Goal: Entertainment & Leisure: Browse casually

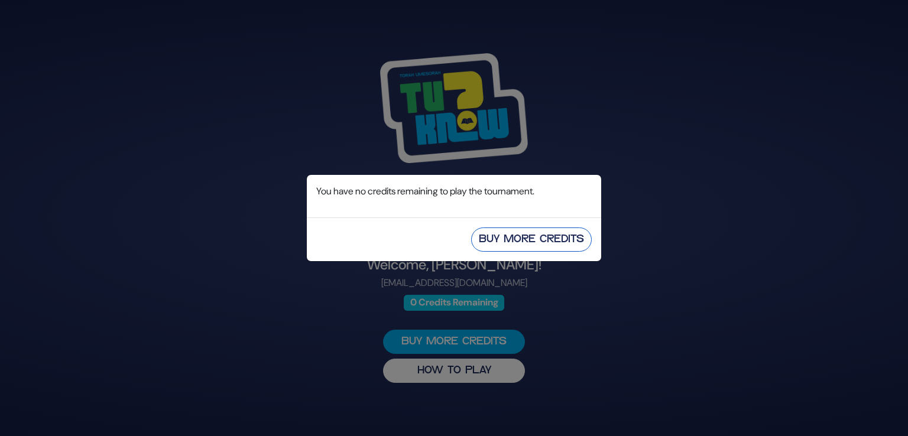
drag, startPoint x: 499, startPoint y: 224, endPoint x: 498, endPoint y: 232, distance: 8.3
click at [498, 232] on div "Buy More Credits" at bounding box center [454, 239] width 294 height 44
click at [498, 232] on button "Buy More Credits" at bounding box center [531, 239] width 121 height 24
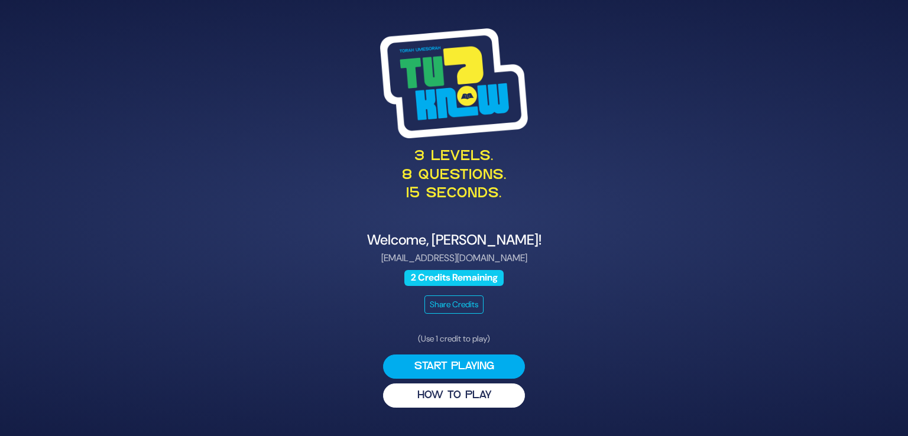
click at [626, 399] on div "3 levels. 8 questions. 15 seconds. Welcome, [PERSON_NAME]! [EMAIL_ADDRESS][DOMA…" at bounding box center [453, 218] width 605 height 408
click at [453, 355] on button "Start Playing" at bounding box center [454, 367] width 142 height 24
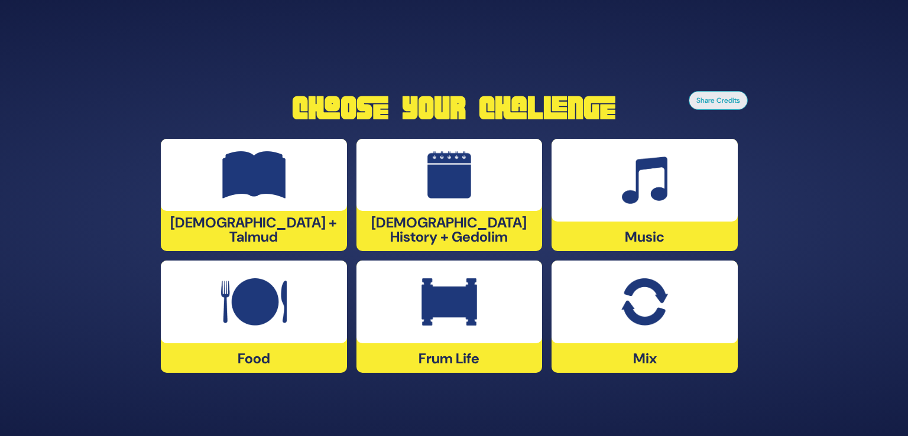
click at [651, 336] on div at bounding box center [644, 302] width 186 height 83
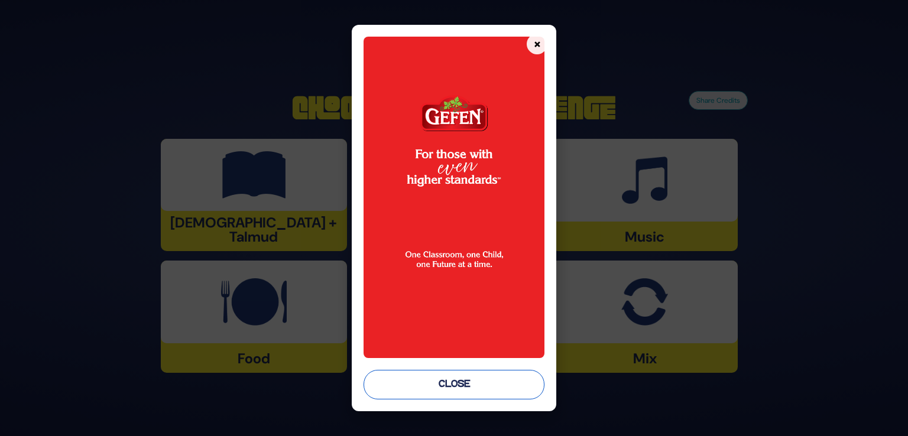
click at [419, 381] on button "Close" at bounding box center [453, 385] width 181 height 30
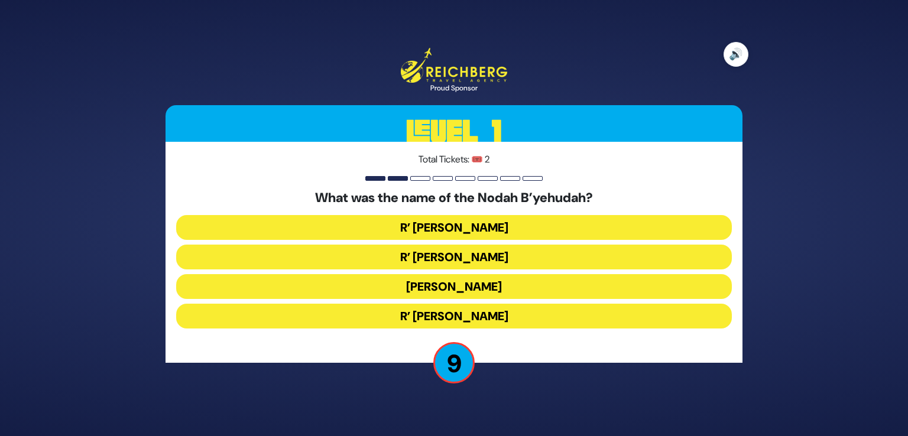
click at [736, 50] on button "🔊" at bounding box center [735, 54] width 25 height 25
click at [469, 231] on button "R’ [PERSON_NAME]" at bounding box center [453, 227] width 555 height 25
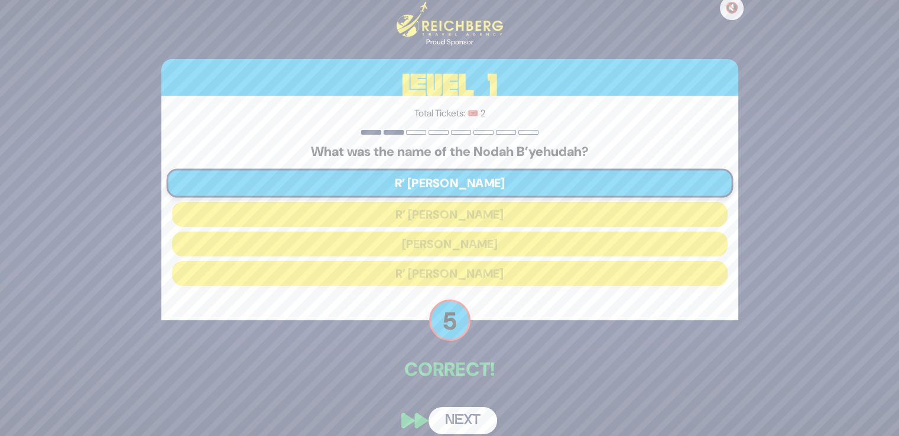
click at [467, 420] on button "Next" at bounding box center [462, 420] width 69 height 27
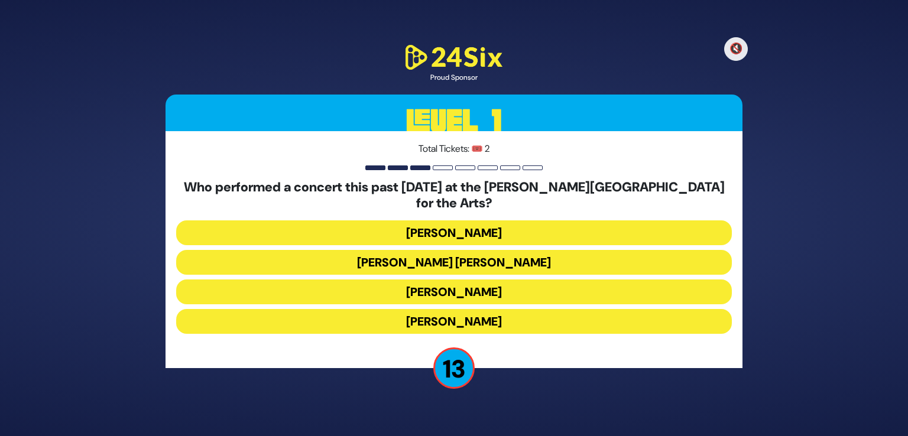
click at [479, 309] on button "[PERSON_NAME]" at bounding box center [453, 321] width 555 height 25
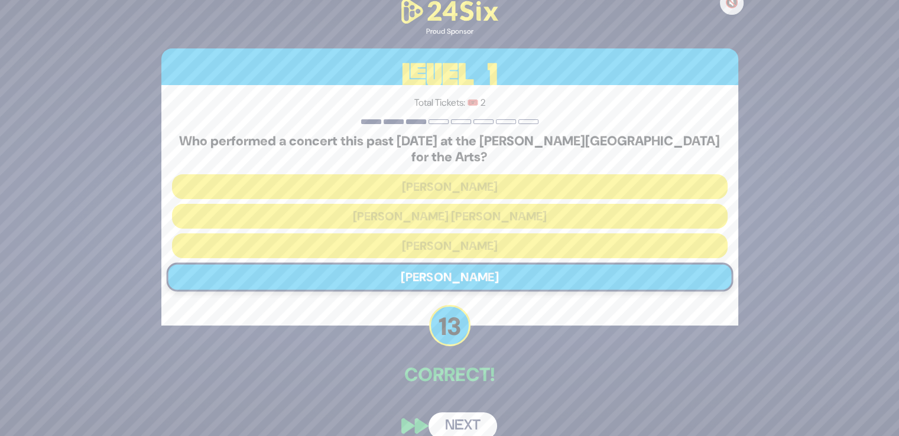
click at [459, 424] on button "Next" at bounding box center [462, 425] width 69 height 27
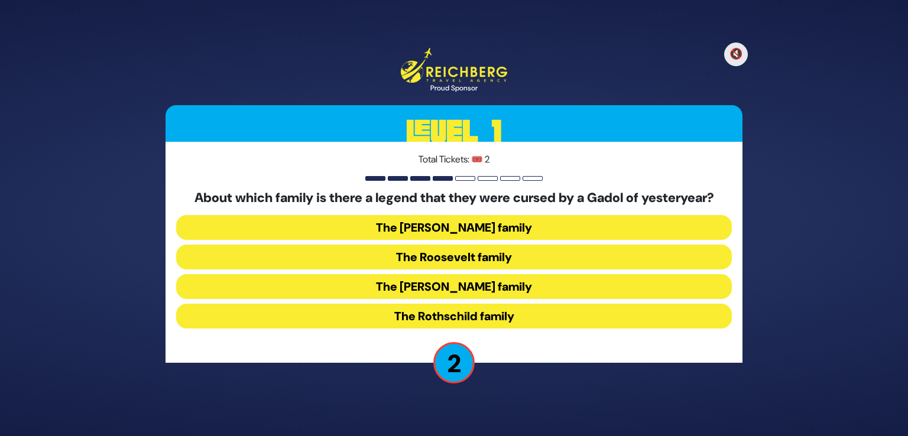
click at [474, 315] on button "The Rothschild family" at bounding box center [453, 316] width 555 height 25
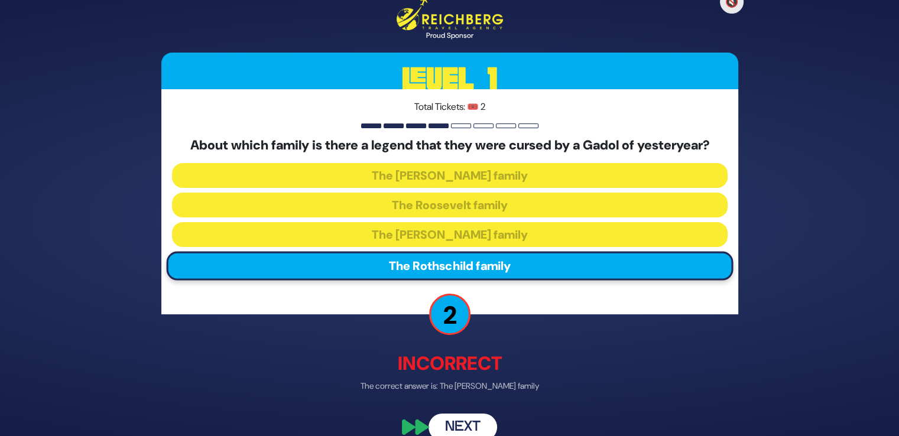
click at [466, 422] on button "Next" at bounding box center [462, 427] width 69 height 27
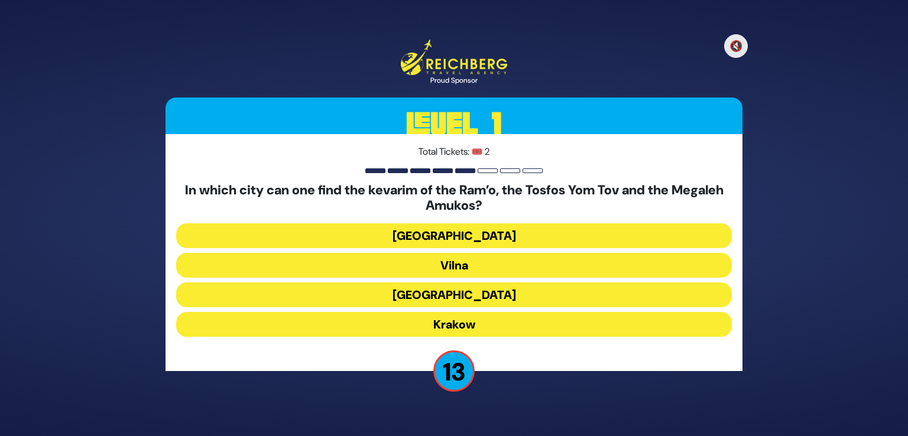
click at [481, 322] on button "Krakow" at bounding box center [453, 324] width 555 height 25
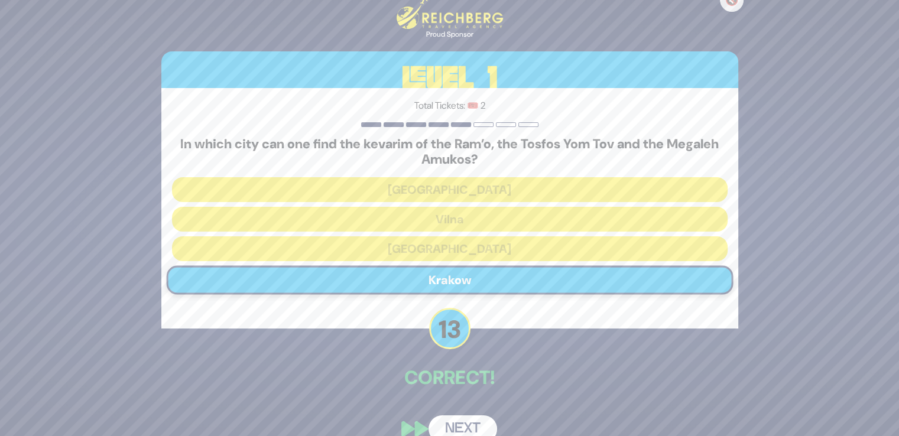
click at [445, 415] on button "Next" at bounding box center [462, 428] width 69 height 27
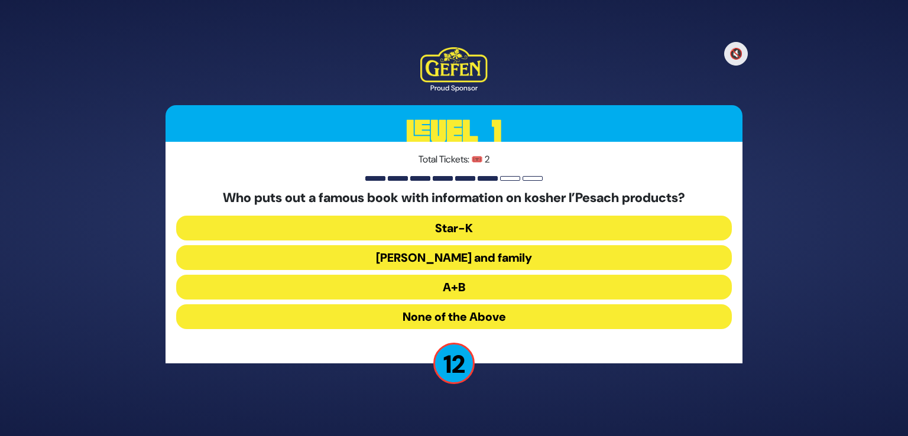
click at [463, 258] on button "[PERSON_NAME] and family" at bounding box center [453, 257] width 555 height 25
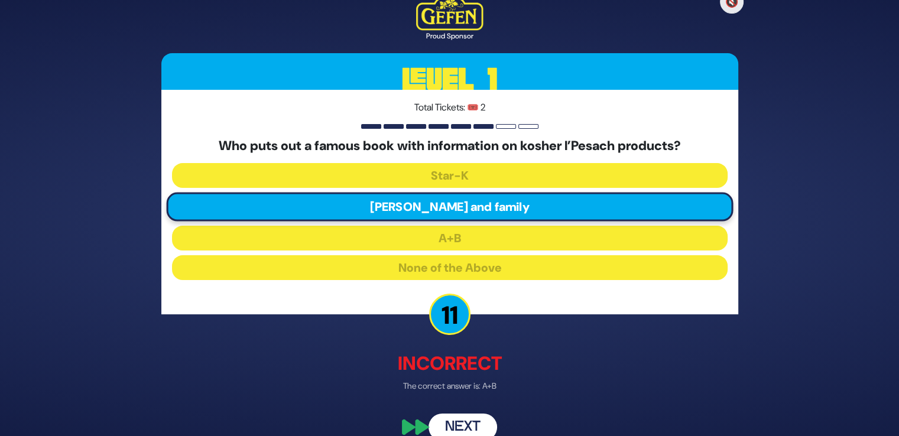
click at [460, 425] on button "Next" at bounding box center [462, 427] width 69 height 27
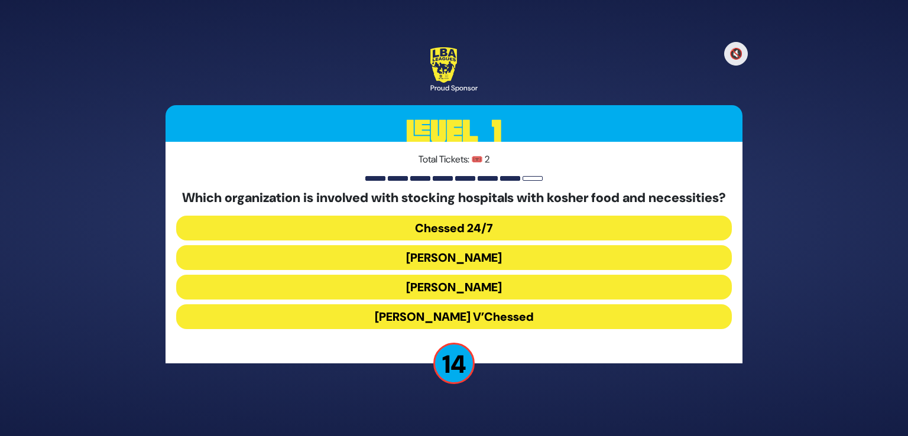
click at [457, 233] on button "Chessed 24/7" at bounding box center [453, 228] width 555 height 25
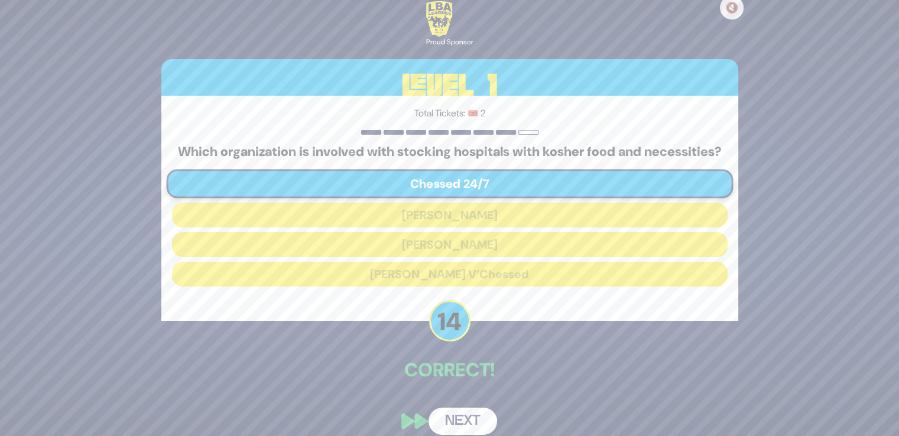
click at [461, 413] on div "🔇 Proud Sponsor Level 1 Total Tickets: 🎟️ 2 Which organization is involved with…" at bounding box center [449, 217] width 605 height 461
click at [462, 424] on button "Next" at bounding box center [462, 421] width 69 height 27
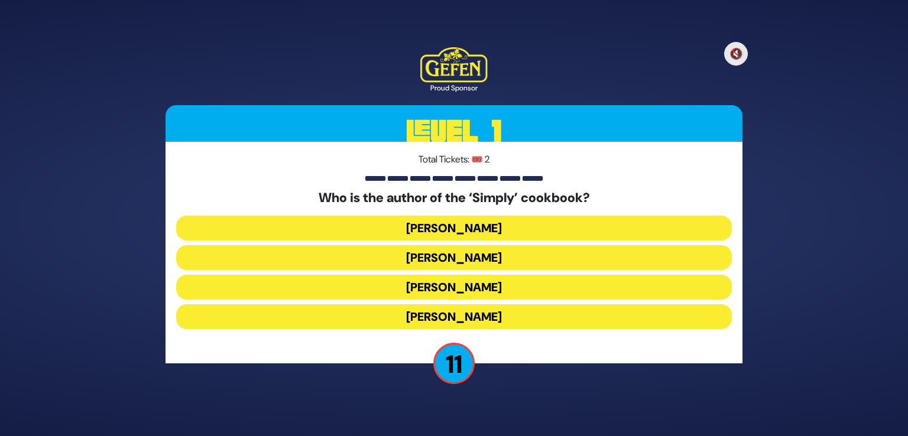
click at [505, 324] on button "[PERSON_NAME]" at bounding box center [453, 316] width 555 height 25
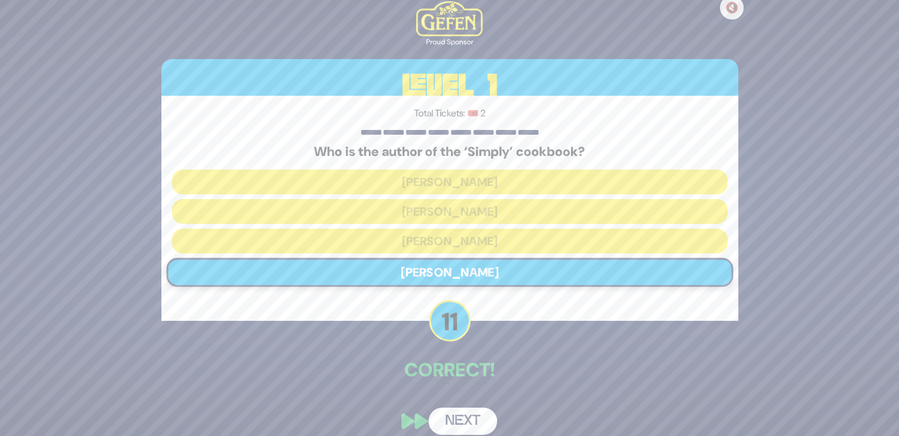
click at [459, 422] on button "Next" at bounding box center [462, 421] width 69 height 27
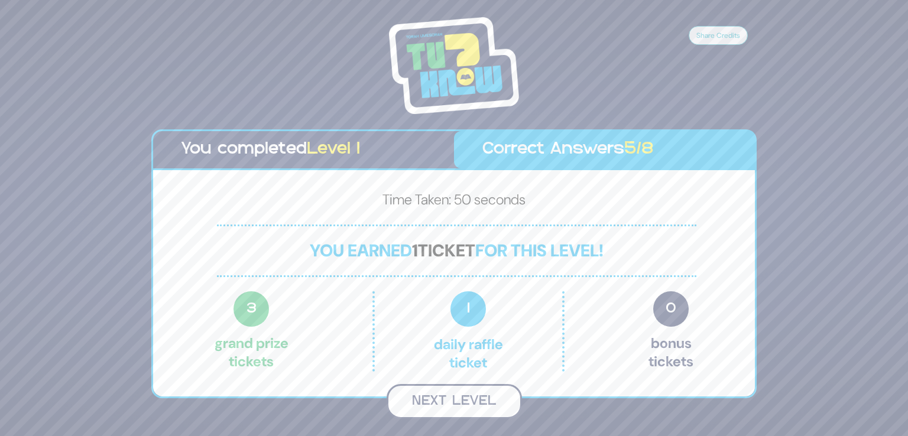
click at [477, 409] on button "Next Level" at bounding box center [453, 401] width 135 height 35
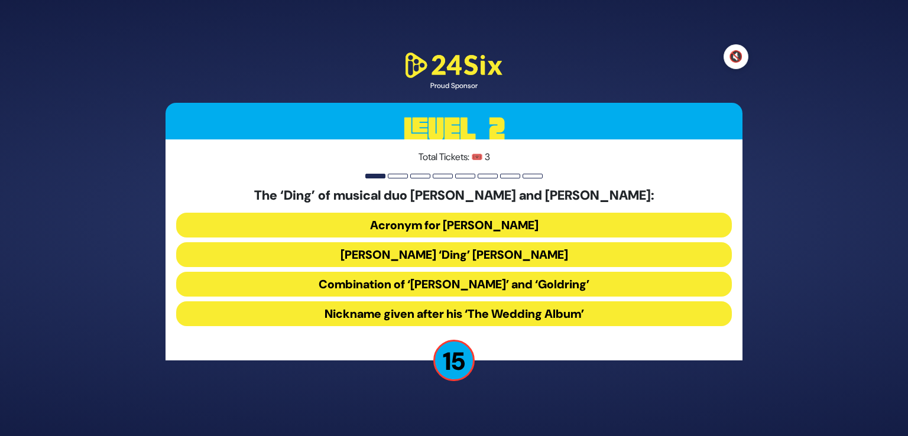
click at [744, 60] on button "🔇" at bounding box center [735, 56] width 25 height 25
click at [479, 288] on button "Combination of ‘[PERSON_NAME]’ and ‘Goldring’" at bounding box center [453, 284] width 555 height 25
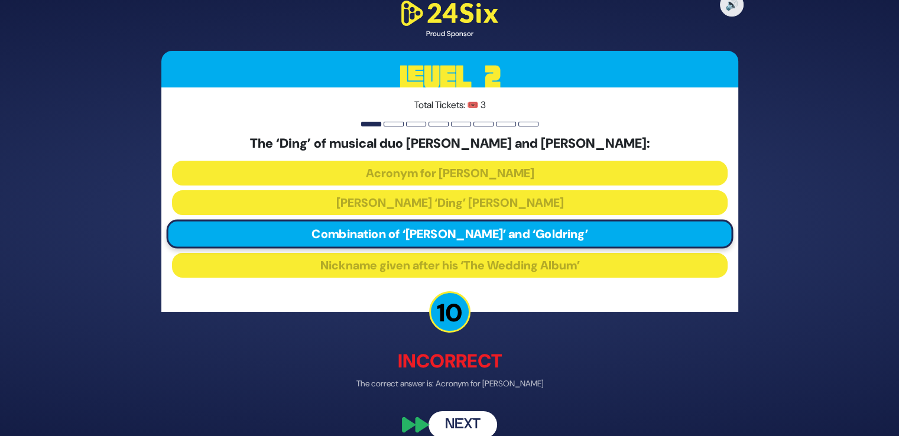
click at [461, 427] on button "Next" at bounding box center [462, 424] width 69 height 27
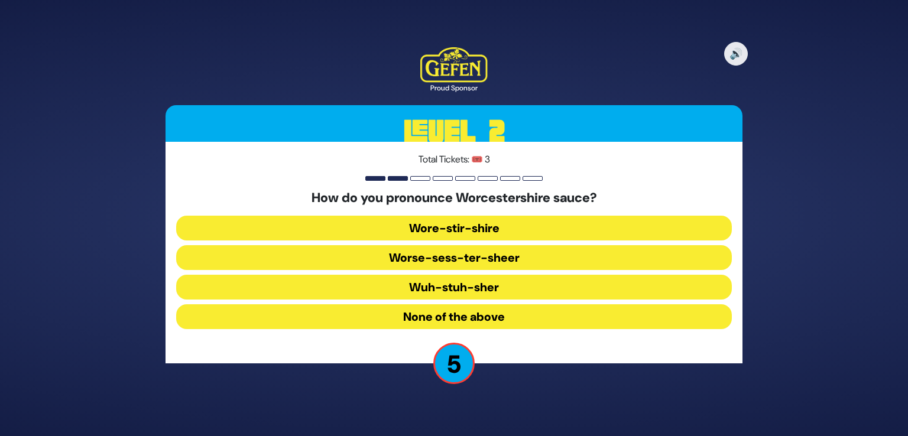
click at [480, 284] on button "Wuh-stuh-sher" at bounding box center [453, 287] width 555 height 25
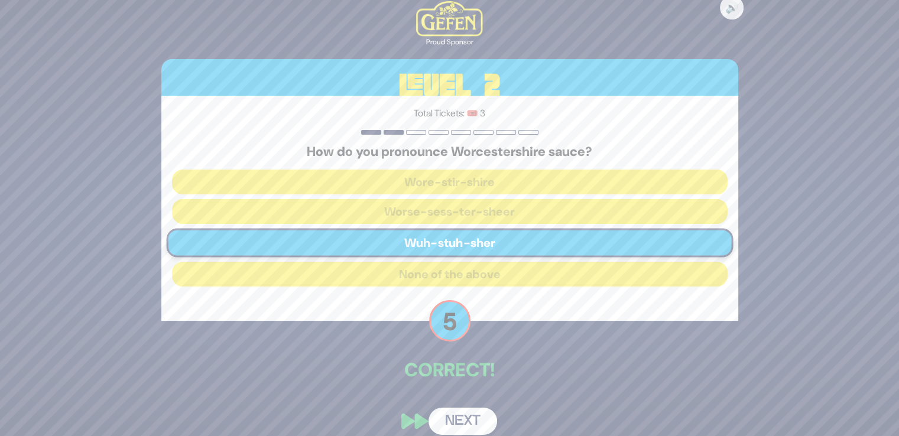
click at [459, 425] on button "Next" at bounding box center [462, 421] width 69 height 27
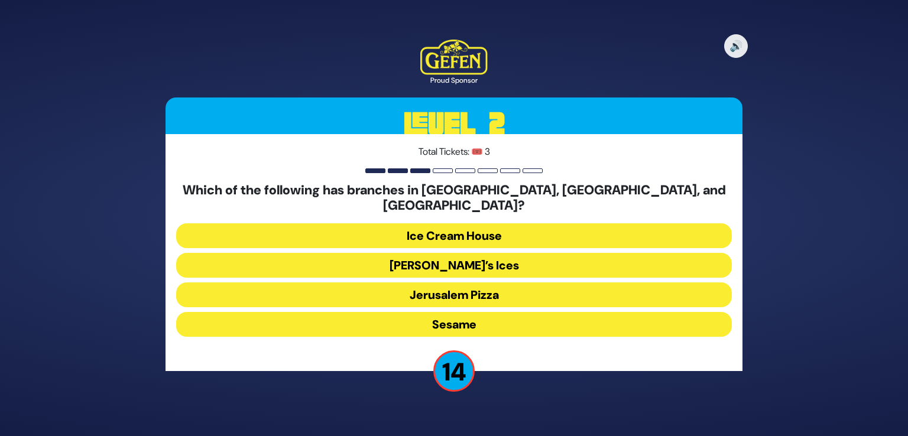
click at [458, 253] on button "[PERSON_NAME]’s Ices" at bounding box center [453, 265] width 555 height 25
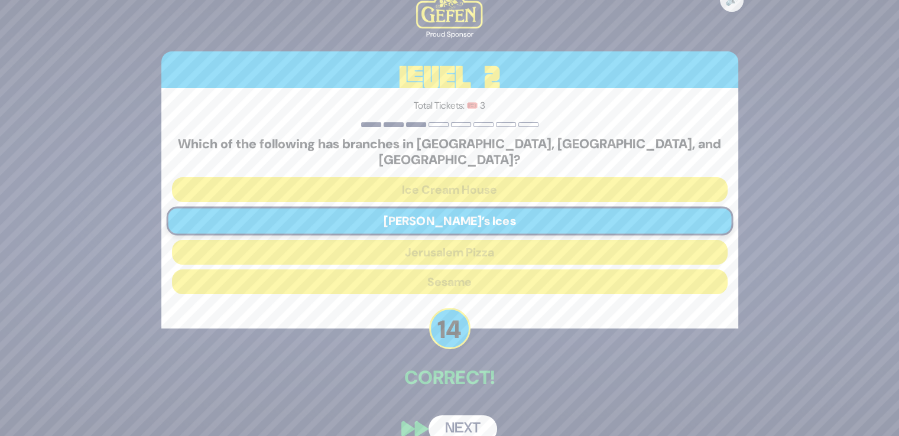
click at [461, 427] on button "Next" at bounding box center [462, 428] width 69 height 27
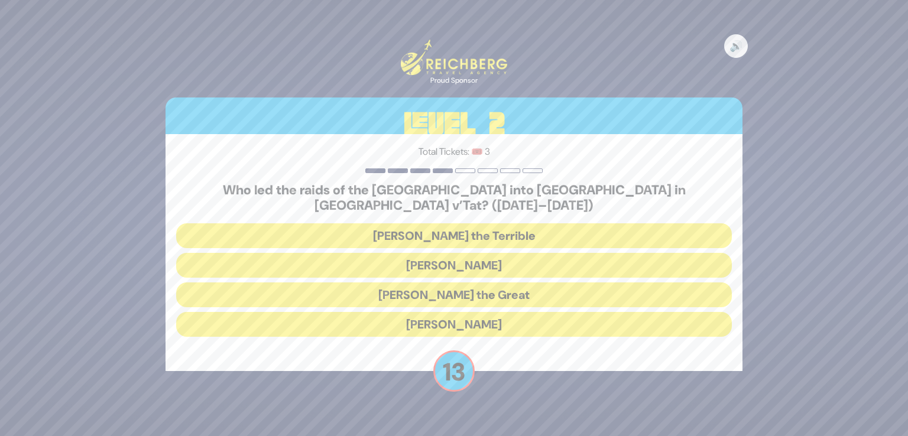
click at [473, 253] on button "[PERSON_NAME]" at bounding box center [453, 265] width 555 height 25
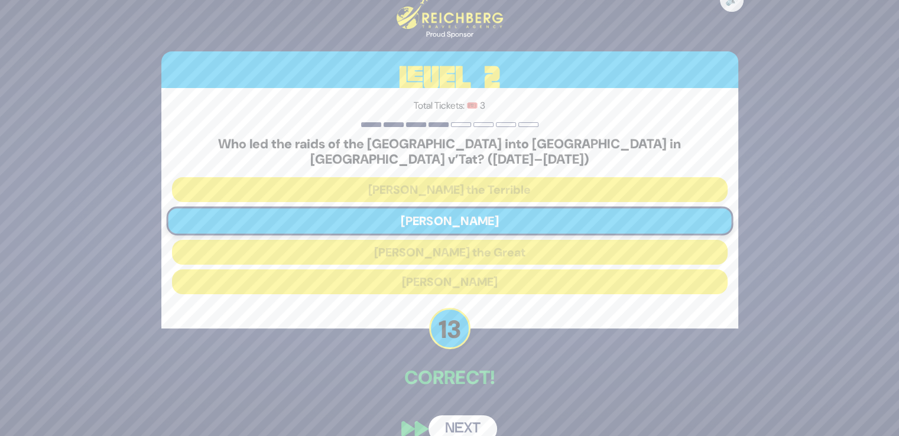
click at [437, 421] on button "Next" at bounding box center [462, 428] width 69 height 27
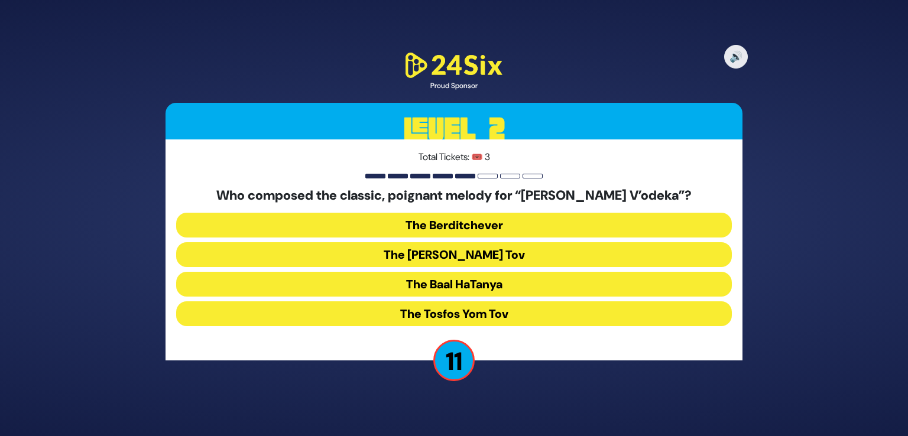
click at [456, 282] on button "The Baal HaTanya" at bounding box center [453, 284] width 555 height 25
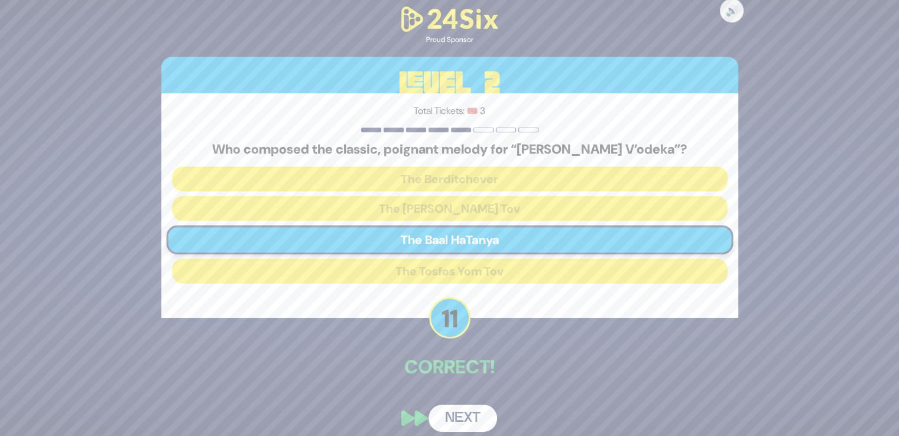
click at [464, 419] on button "Next" at bounding box center [462, 418] width 69 height 27
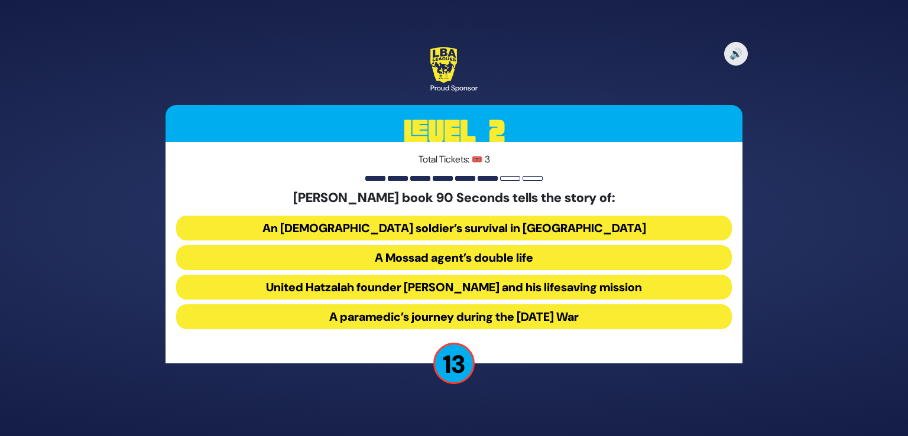
click at [477, 277] on button "United Hatzalah founder [PERSON_NAME] and his lifesaving mission" at bounding box center [453, 287] width 555 height 25
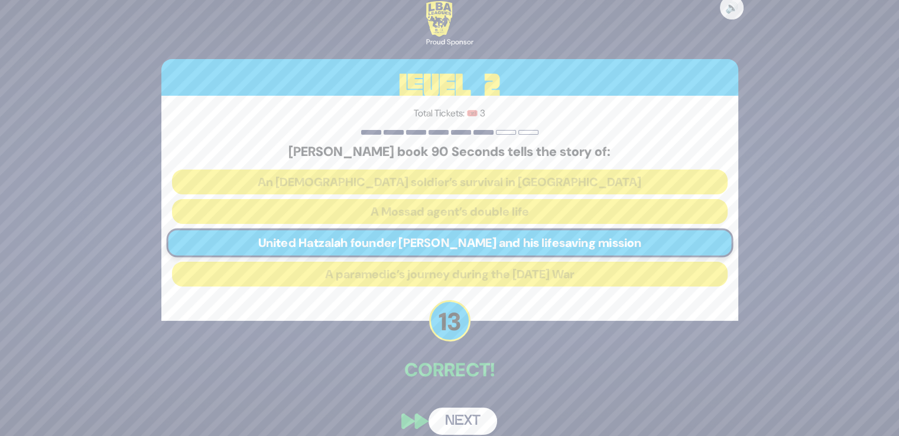
click at [451, 428] on button "Next" at bounding box center [462, 421] width 69 height 27
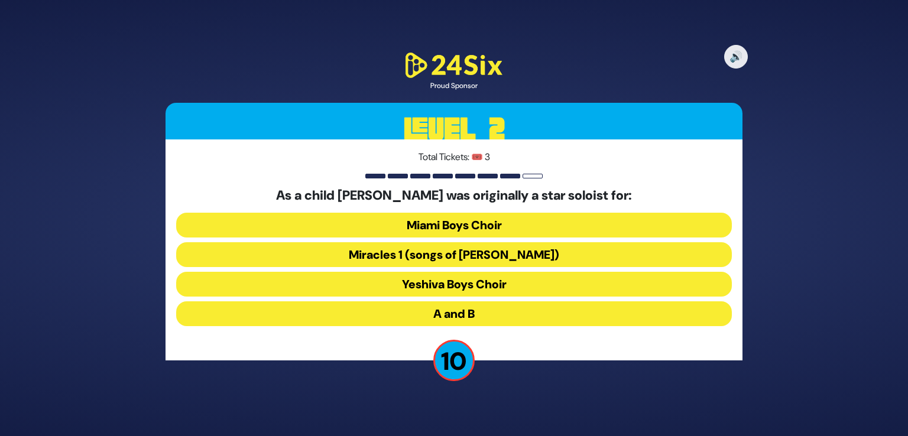
click at [462, 219] on button "Miami Boys Choir" at bounding box center [453, 225] width 555 height 25
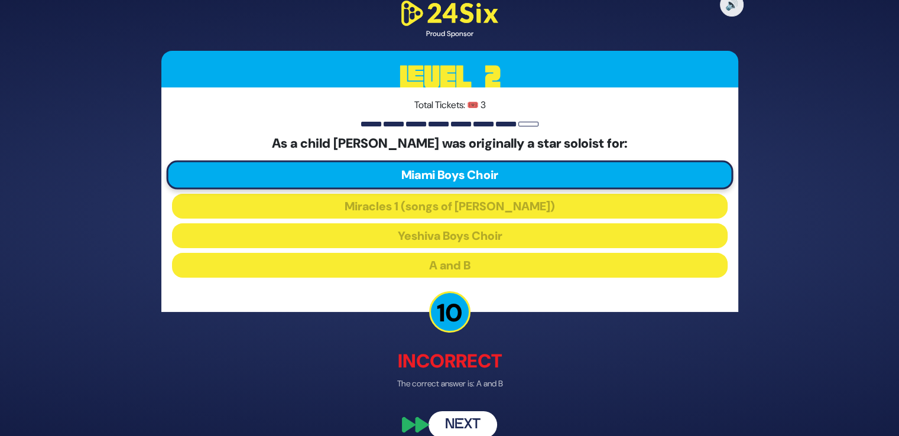
click at [461, 427] on button "Next" at bounding box center [462, 424] width 69 height 27
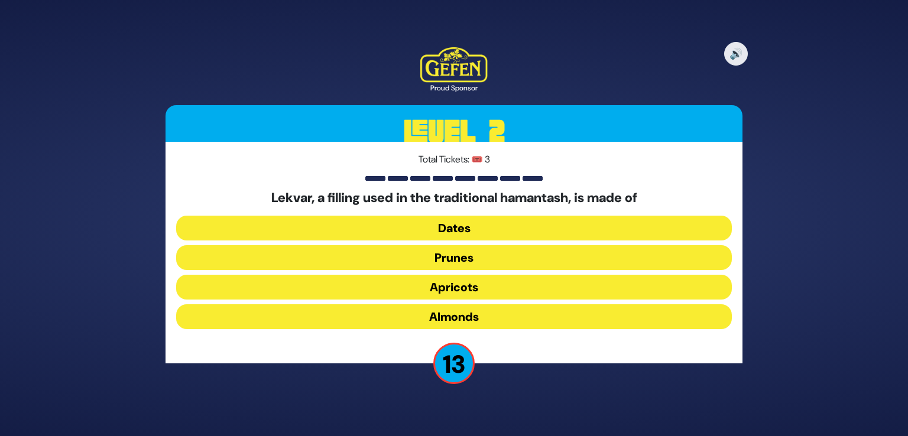
click at [458, 261] on button "Prunes" at bounding box center [453, 257] width 555 height 25
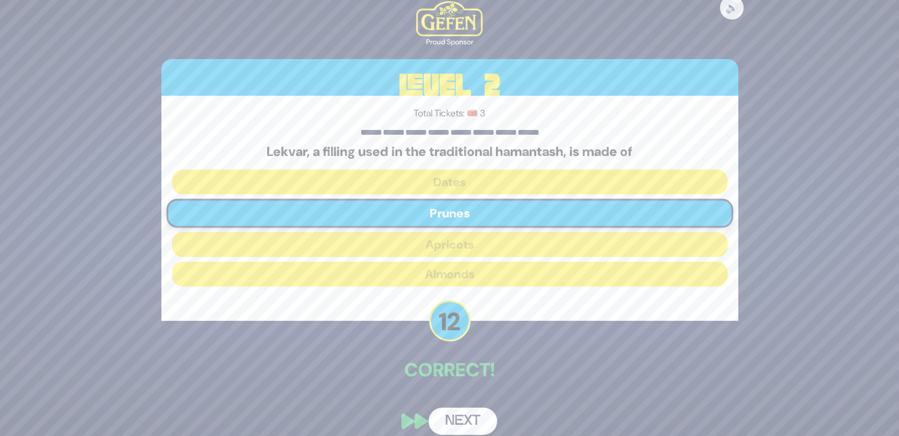
click at [464, 408] on button "Next" at bounding box center [462, 421] width 69 height 27
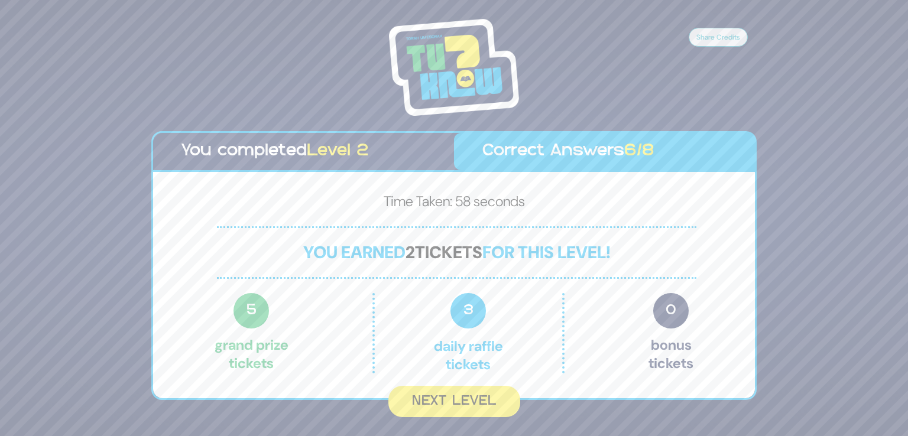
click at [464, 407] on button "Next Level" at bounding box center [454, 401] width 132 height 31
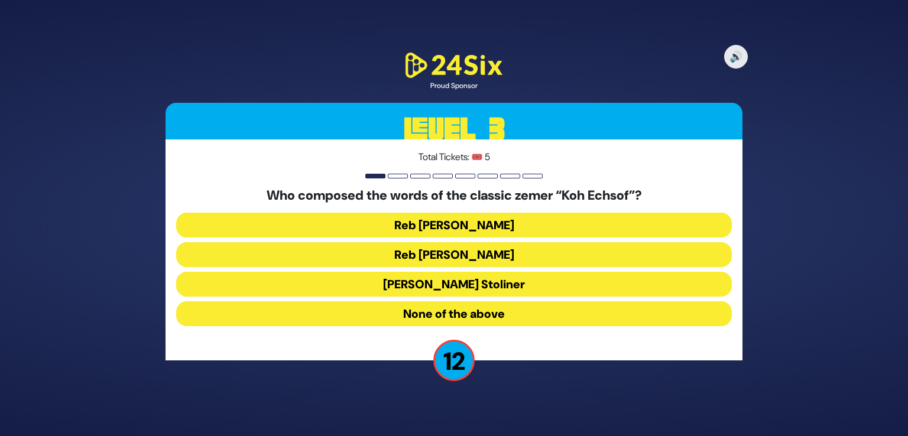
click at [486, 257] on button "Reb [PERSON_NAME]" at bounding box center [453, 254] width 555 height 25
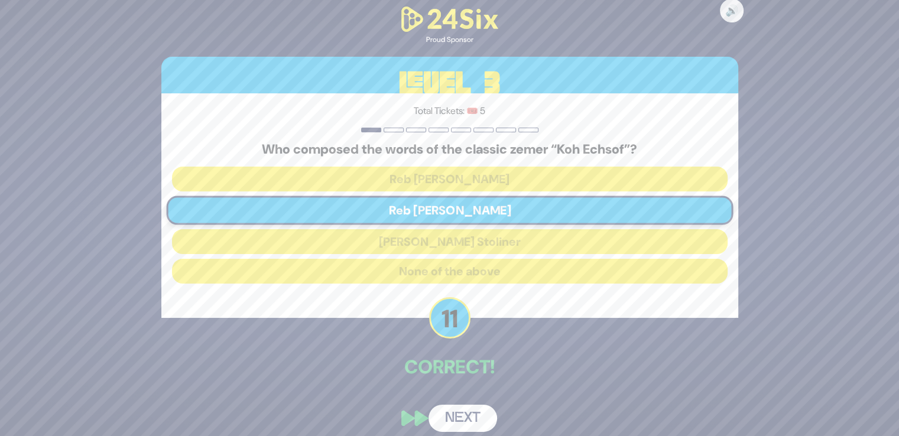
click at [465, 400] on div "🔊 Proud Sponsor Level 3 Total Tickets: 🎟️ 5 Who composed the words of the class…" at bounding box center [449, 218] width 605 height 456
click at [468, 421] on button "Next" at bounding box center [462, 418] width 69 height 27
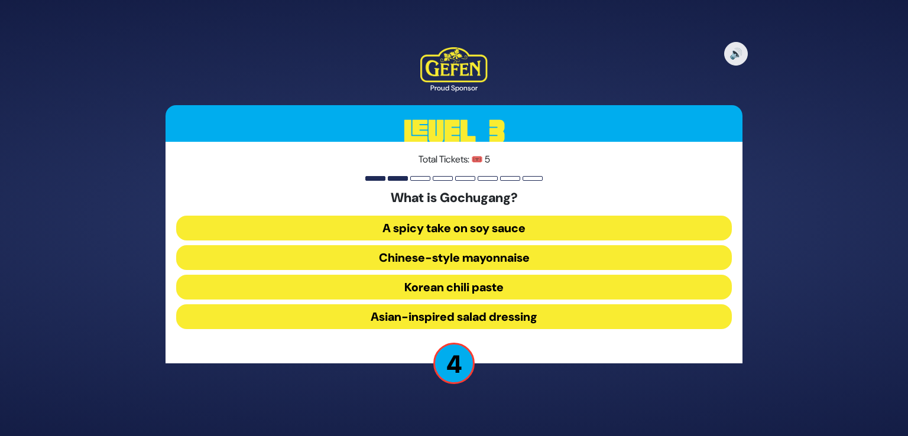
click at [504, 322] on button "Asian-inspired salad dressing" at bounding box center [453, 316] width 555 height 25
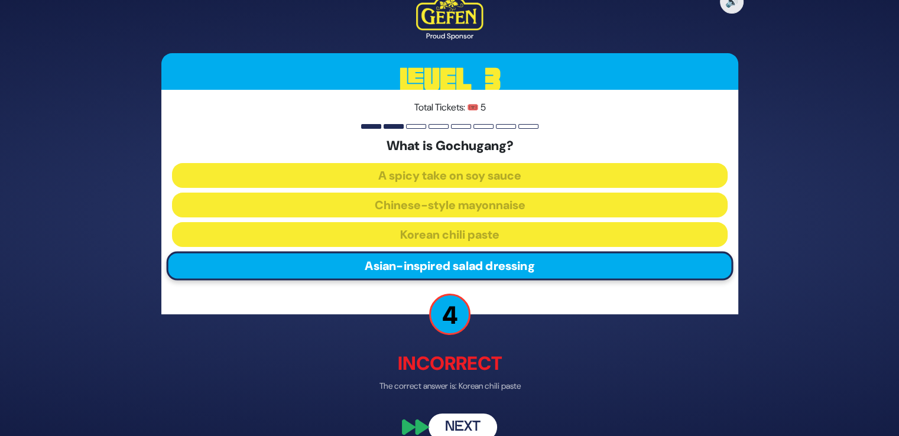
click at [462, 430] on button "Next" at bounding box center [462, 427] width 69 height 27
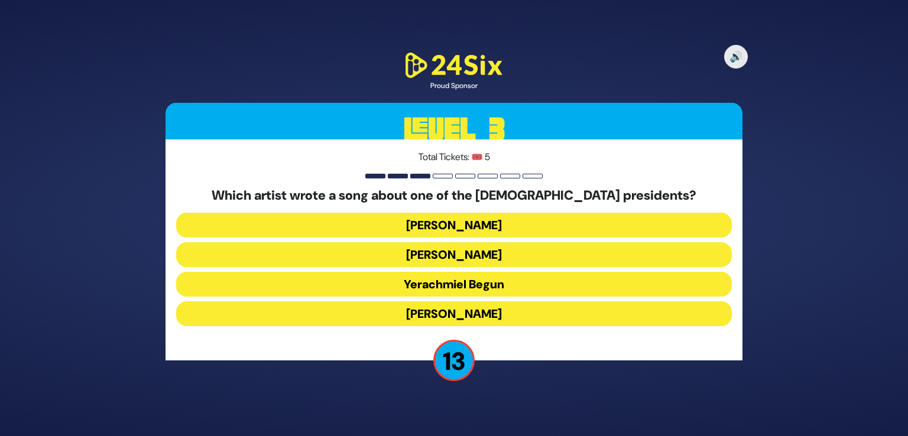
click at [480, 278] on button "Yerachmiel Begun" at bounding box center [453, 284] width 555 height 25
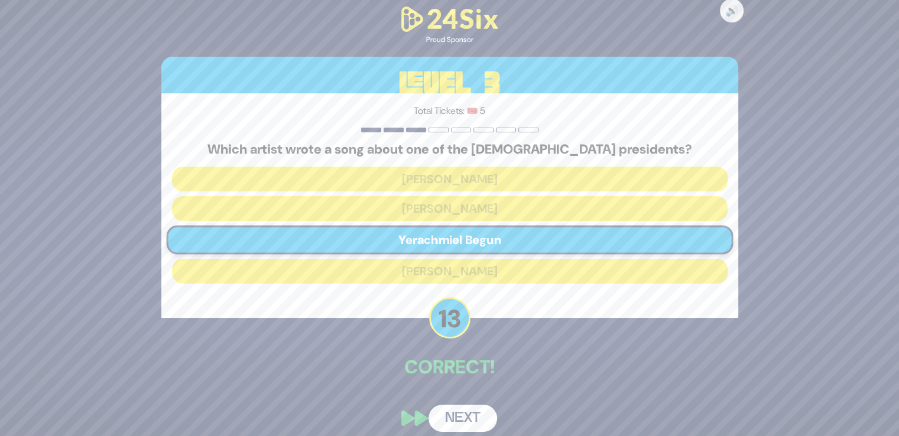
click at [441, 434] on div "🔊 Proud Sponsor Level 3 Total Tickets: 🎟️ 5 Which artist wrote a song about one…" at bounding box center [449, 218] width 605 height 456
click at [445, 424] on button "Next" at bounding box center [462, 418] width 69 height 27
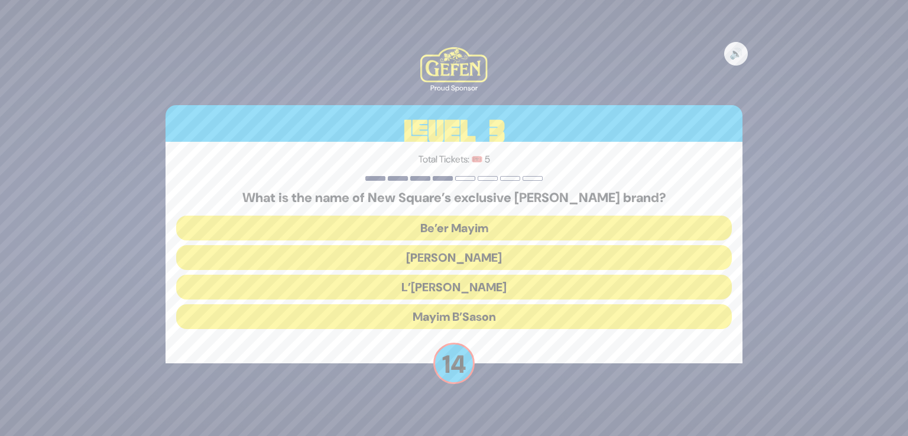
click at [464, 326] on button "Mayim B’Sason" at bounding box center [453, 316] width 555 height 25
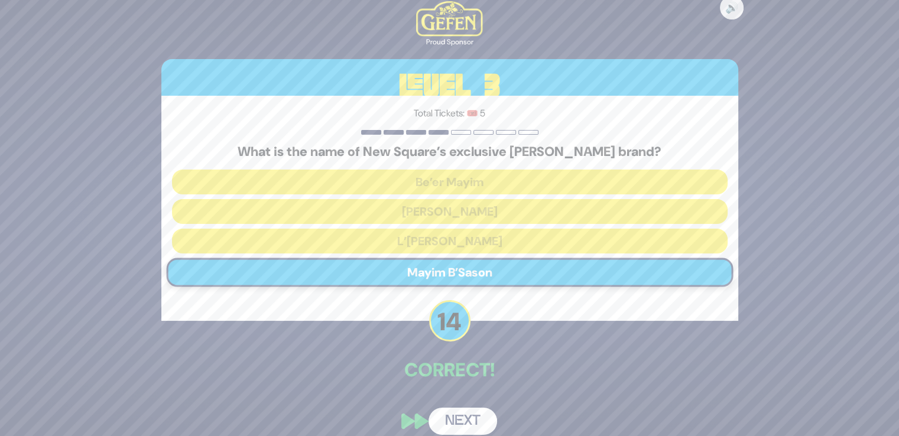
click at [456, 412] on button "Next" at bounding box center [462, 421] width 69 height 27
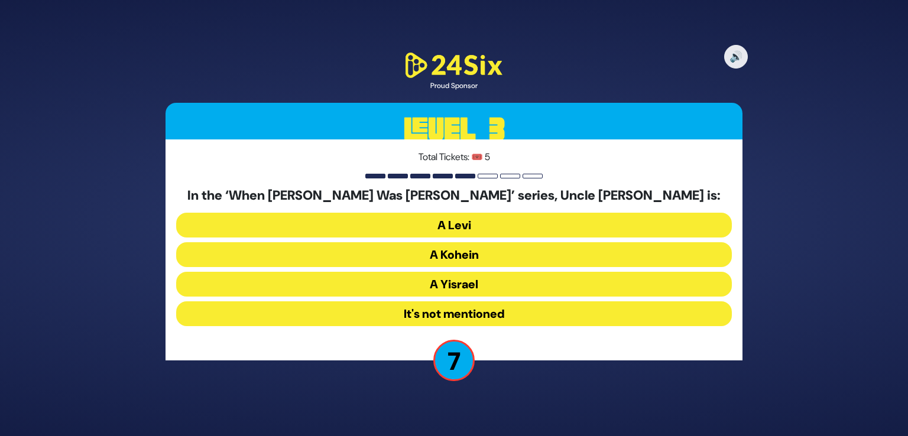
click at [503, 314] on button "It's not mentioned" at bounding box center [453, 313] width 555 height 25
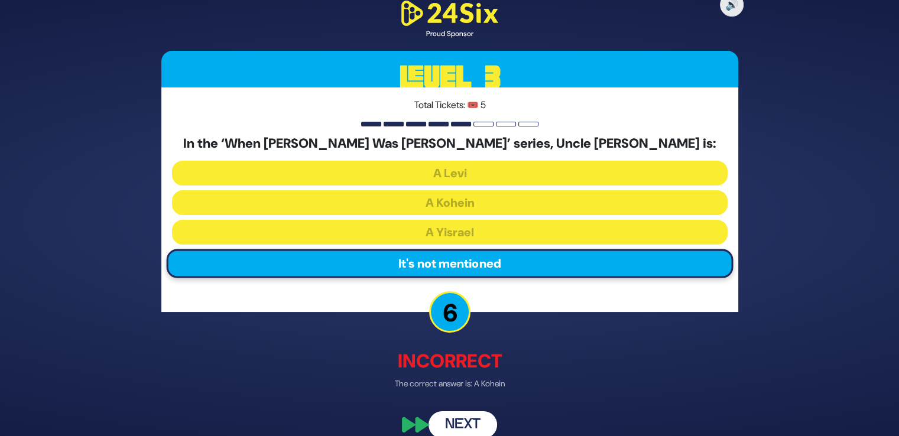
click at [470, 418] on button "Next" at bounding box center [462, 424] width 69 height 27
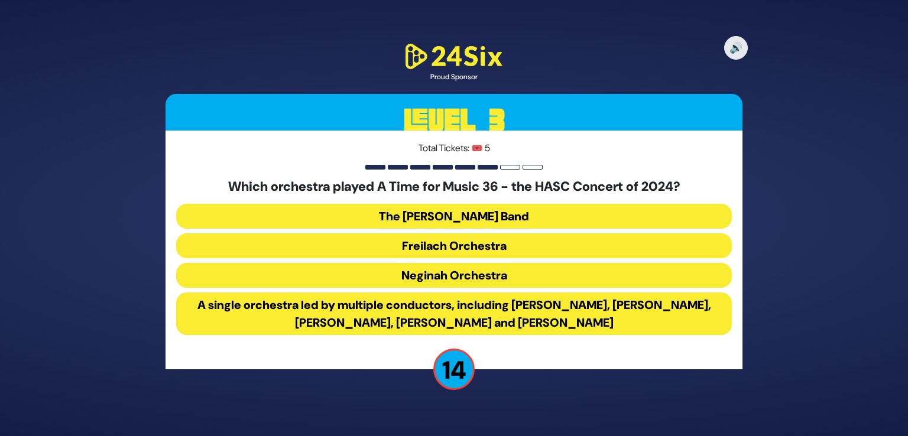
click at [508, 333] on button "A single orchestra led by multiple conductors, including [PERSON_NAME], [PERSON…" at bounding box center [453, 313] width 555 height 43
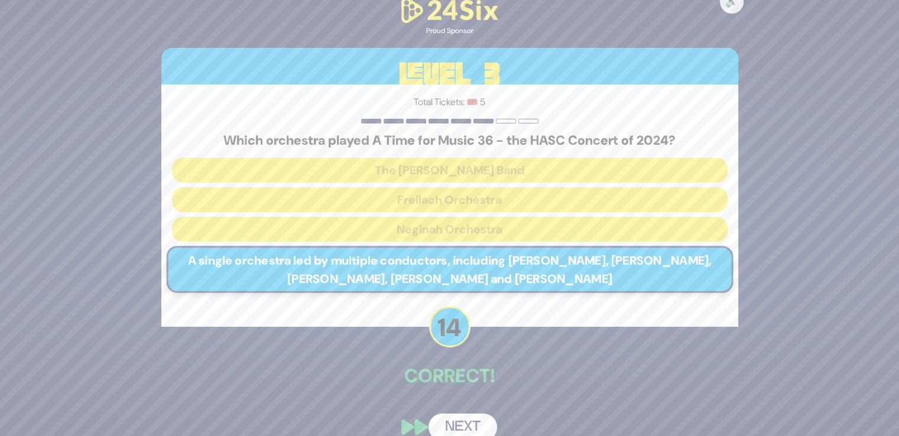
click at [473, 422] on button "Next" at bounding box center [462, 427] width 69 height 27
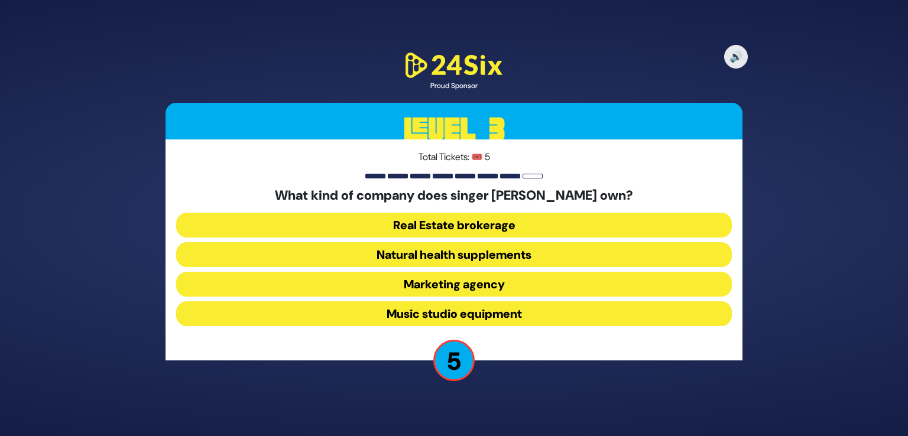
click at [516, 265] on button "Natural health supplements" at bounding box center [453, 254] width 555 height 25
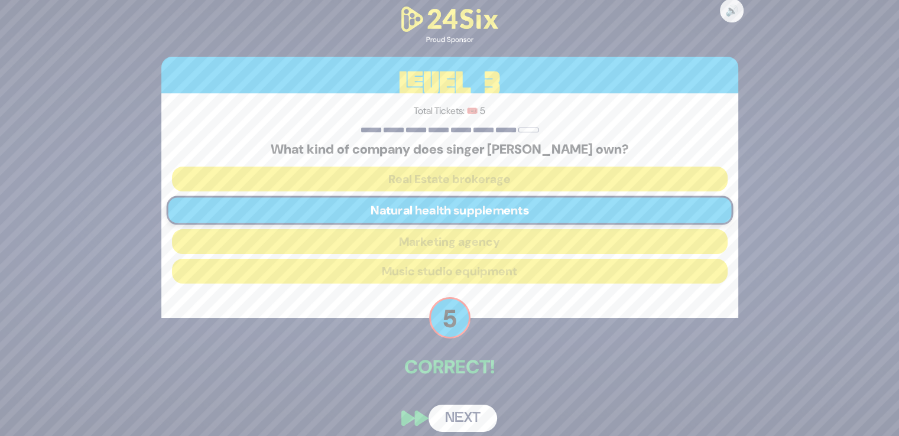
click at [462, 417] on button "Next" at bounding box center [462, 418] width 69 height 27
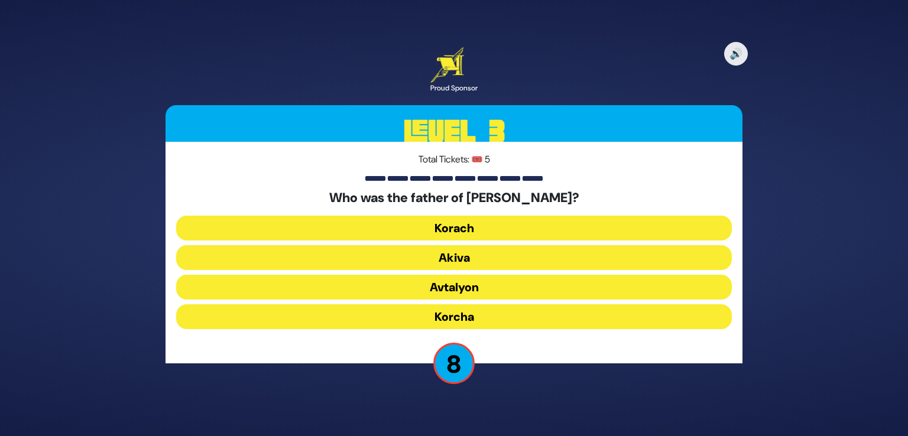
click at [502, 316] on button "Korcha" at bounding box center [453, 316] width 555 height 25
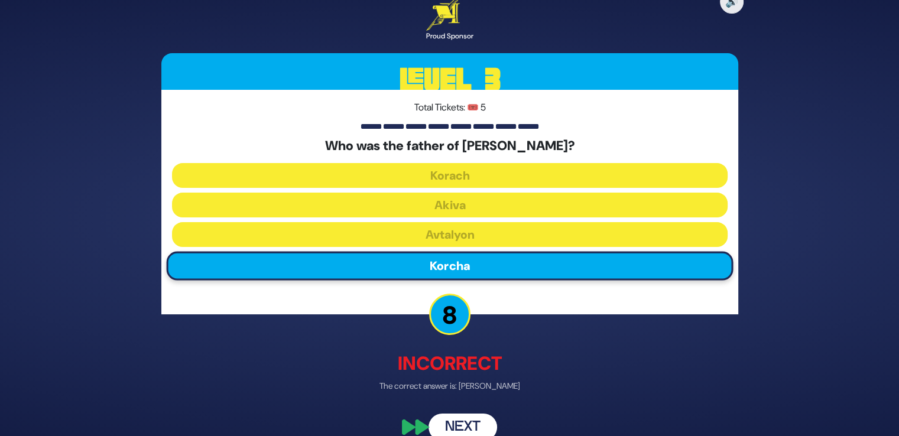
click at [468, 424] on button "Next" at bounding box center [462, 427] width 69 height 27
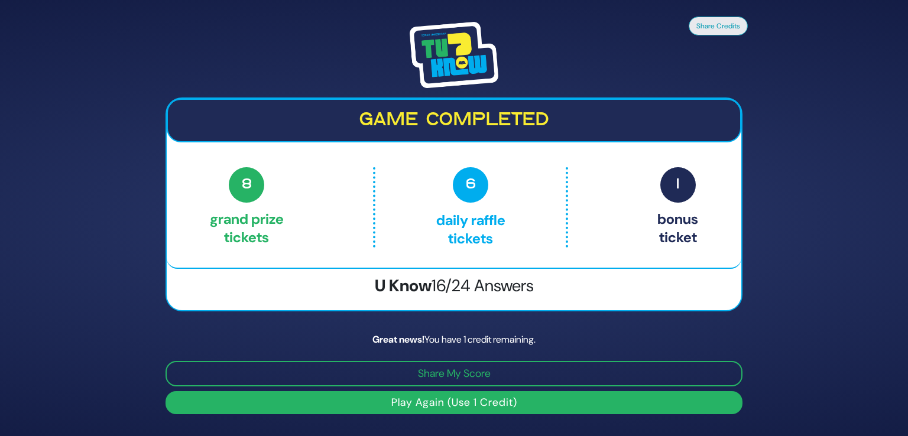
click at [467, 405] on button "Play Again (Use 1 Credit)" at bounding box center [453, 402] width 577 height 23
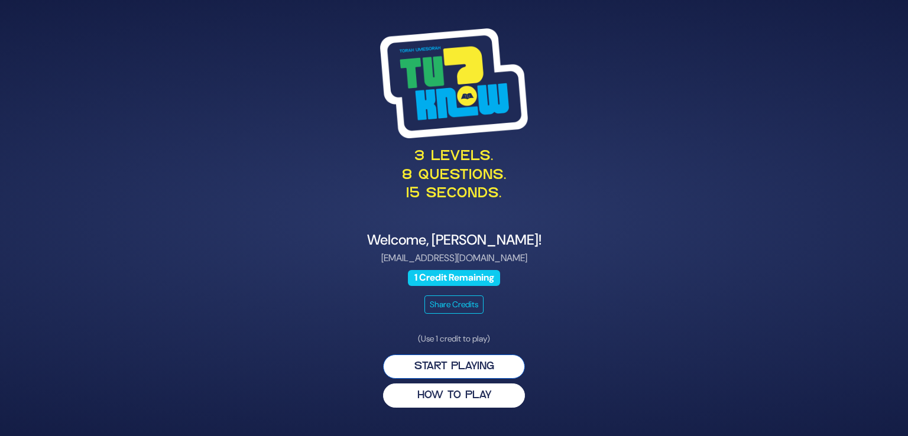
click at [454, 363] on button "Start Playing" at bounding box center [454, 367] width 142 height 24
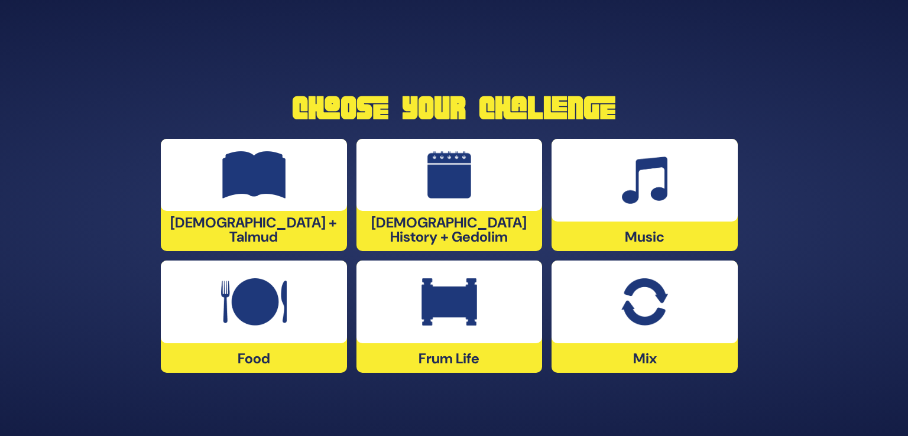
click at [607, 304] on div at bounding box center [644, 302] width 186 height 83
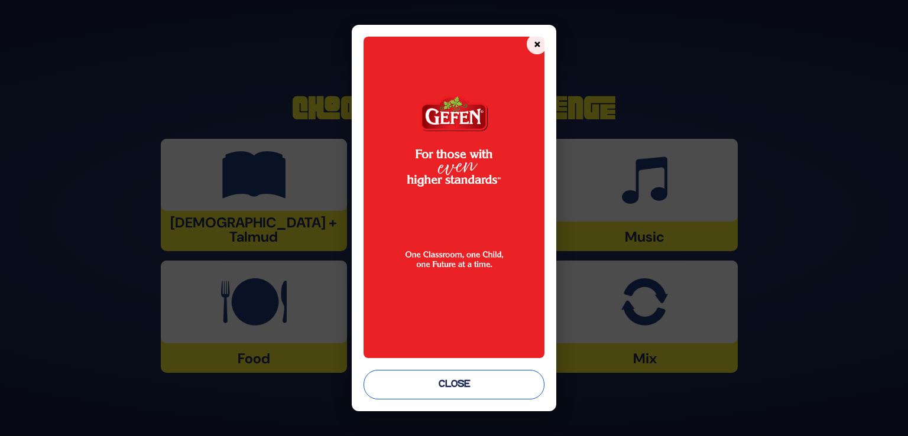
click at [502, 393] on button "Close" at bounding box center [453, 385] width 181 height 30
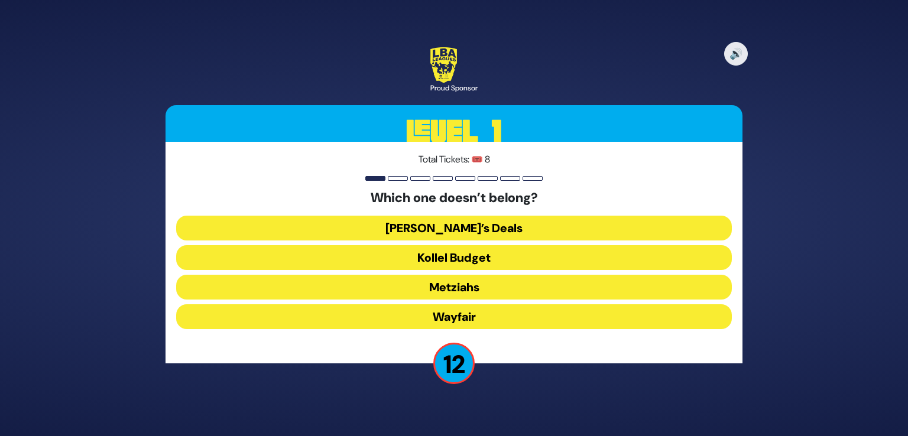
drag, startPoint x: 512, startPoint y: 322, endPoint x: 511, endPoint y: 329, distance: 7.3
click at [511, 329] on div "Which one doesn’t belong? Dan’s Deals Kollel Budget Metziahs Wayfair" at bounding box center [453, 261] width 555 height 143
click at [504, 320] on button "Wayfair" at bounding box center [453, 316] width 555 height 25
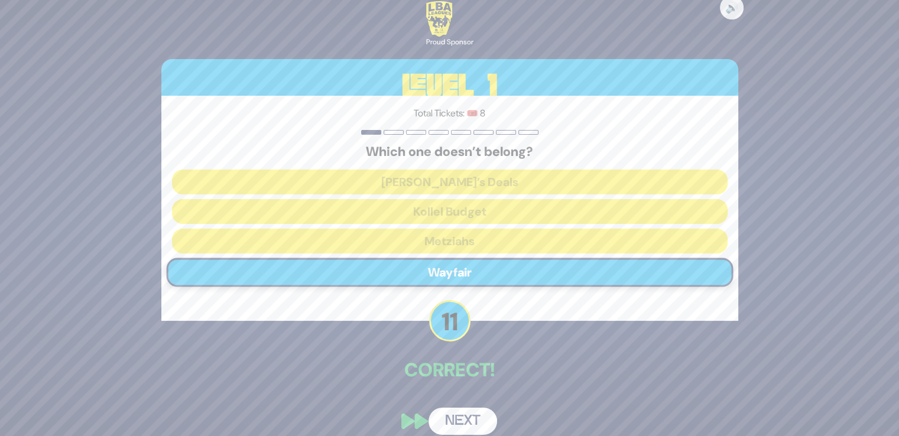
click at [460, 402] on div "🔊 Proud Sponsor Level 1 Total Tickets: 🎟️ 8 Which one doesn’t belong? Dan’s Dea…" at bounding box center [449, 217] width 605 height 461
click at [460, 421] on button "Next" at bounding box center [462, 421] width 69 height 27
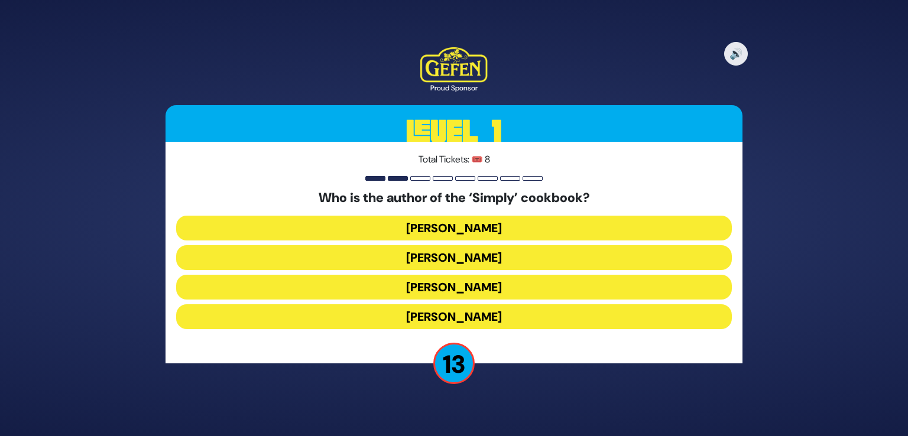
click at [493, 326] on button "Rivky Kleinman" at bounding box center [453, 316] width 555 height 25
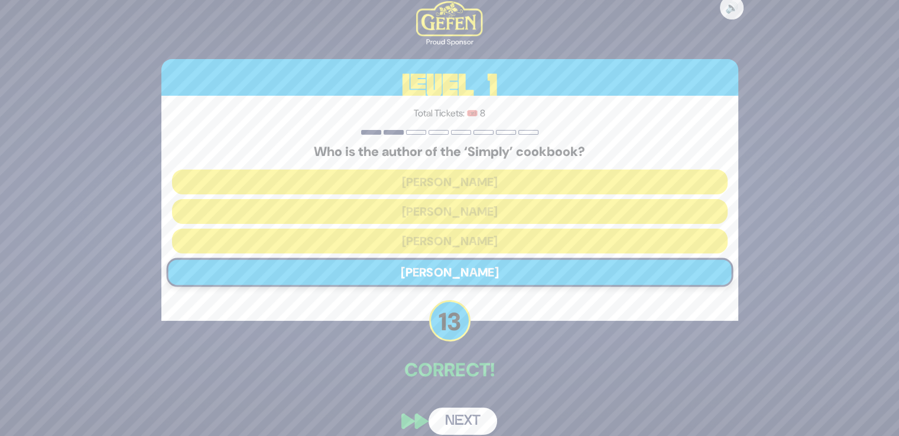
click at [460, 412] on button "Next" at bounding box center [462, 421] width 69 height 27
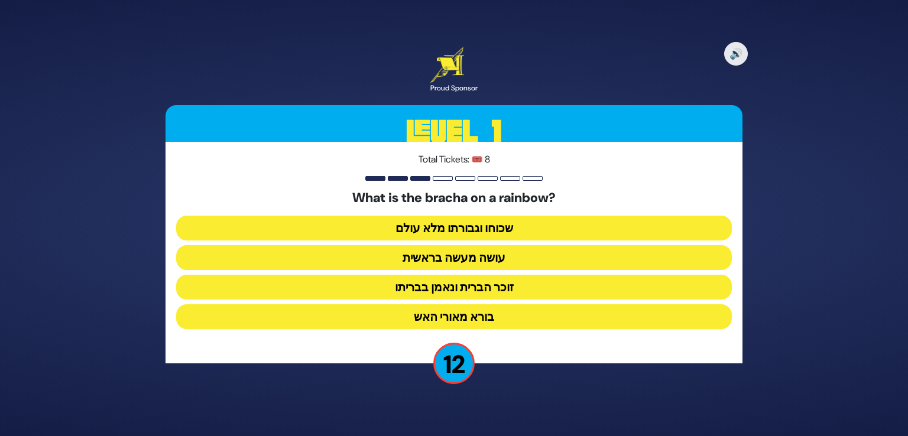
click at [499, 294] on button "זוכר הברית ונאמן בבריתו" at bounding box center [453, 287] width 555 height 25
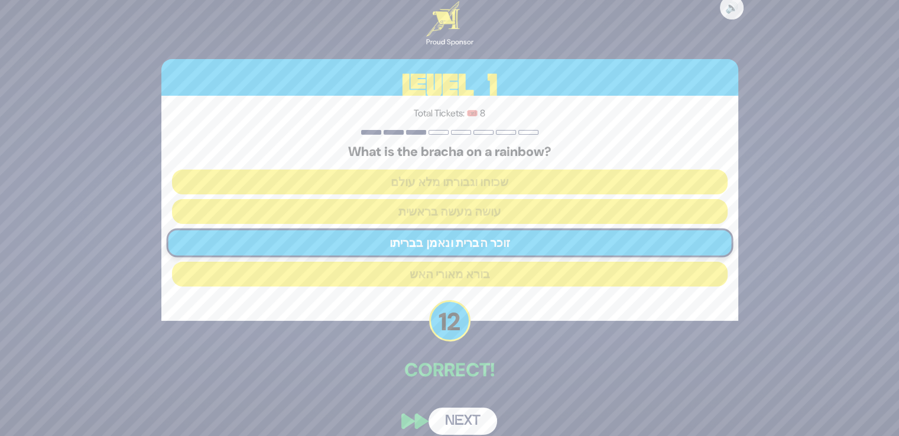
click at [456, 402] on div "🔊 Proud Sponsor Level 1 Total Tickets: 🎟️ 8 What is the bracha on a rainbow? שכ…" at bounding box center [449, 217] width 605 height 461
click at [459, 421] on button "Next" at bounding box center [462, 421] width 69 height 27
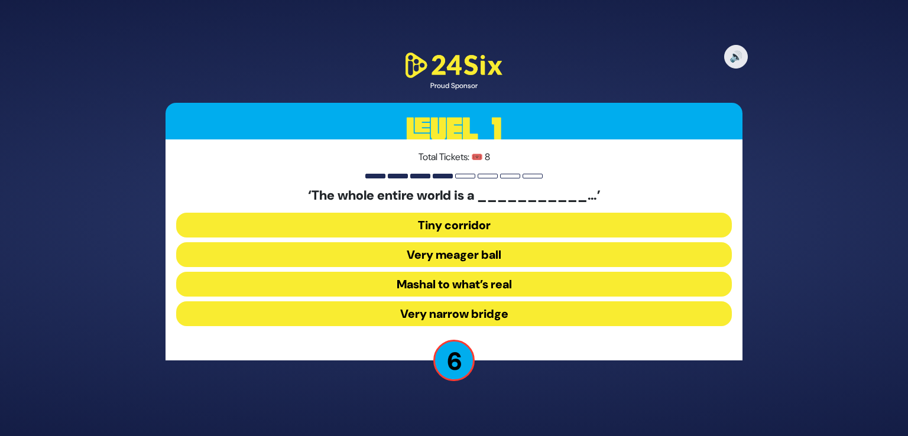
click at [498, 313] on button "Very narrow bridge" at bounding box center [453, 313] width 555 height 25
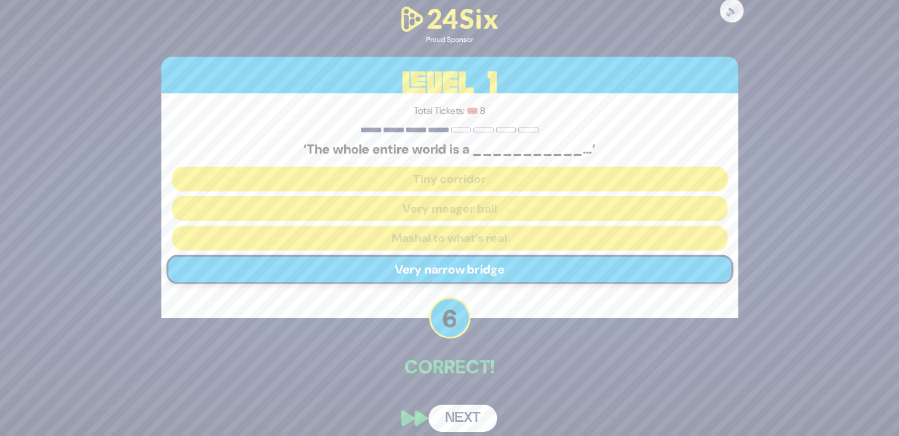
click at [467, 417] on button "Next" at bounding box center [462, 418] width 69 height 27
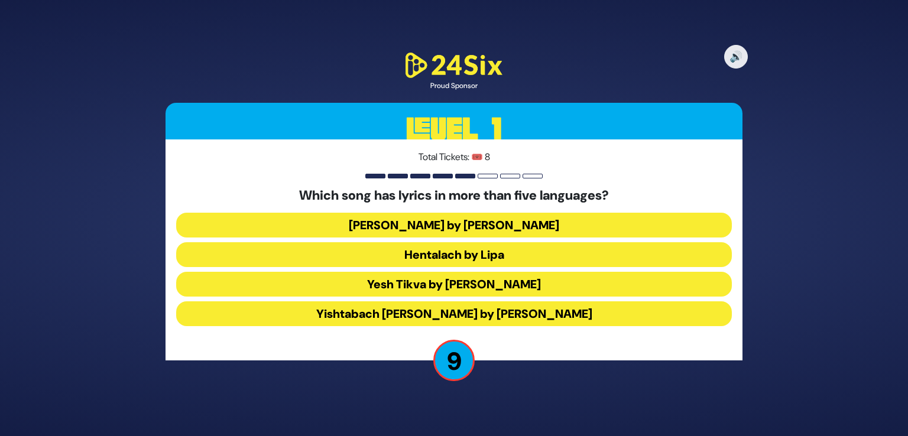
click at [498, 252] on button "Hentalach by Lipa" at bounding box center [453, 254] width 555 height 25
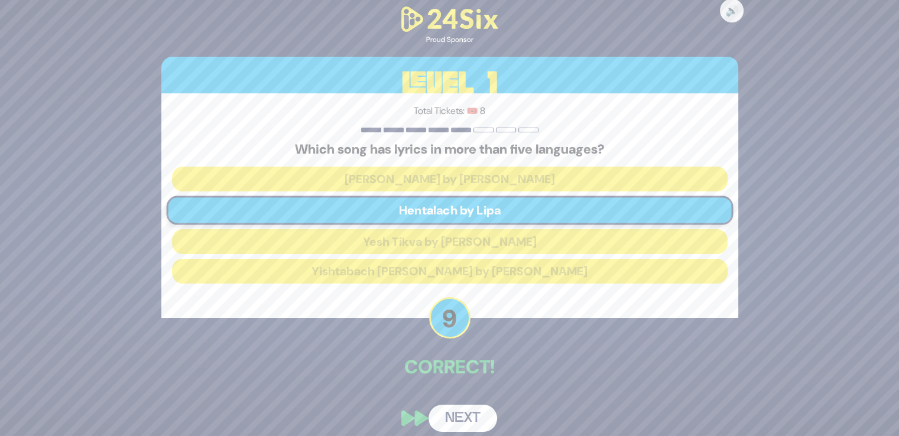
click at [453, 405] on button "Next" at bounding box center [462, 418] width 69 height 27
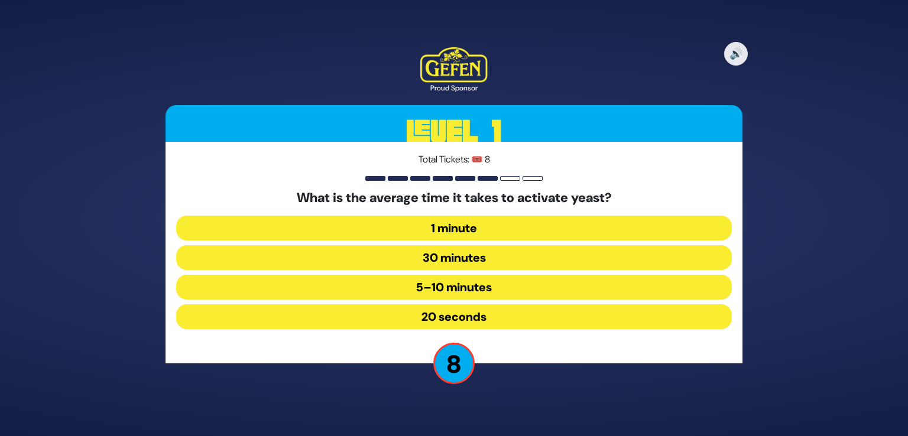
click at [486, 266] on button "30 minutes" at bounding box center [453, 257] width 555 height 25
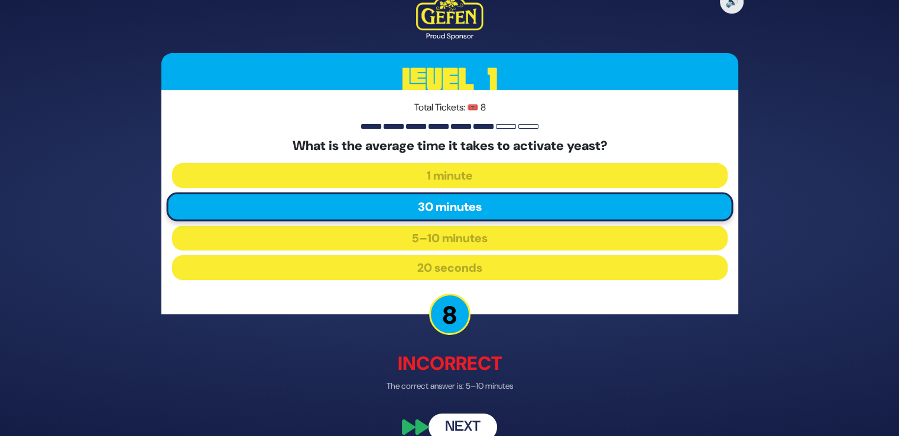
click at [469, 427] on button "Next" at bounding box center [462, 427] width 69 height 27
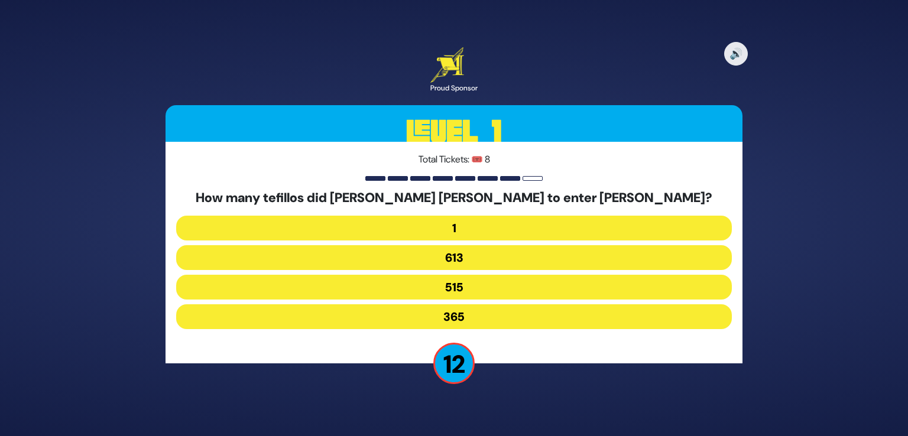
click at [477, 287] on button "515" at bounding box center [453, 287] width 555 height 25
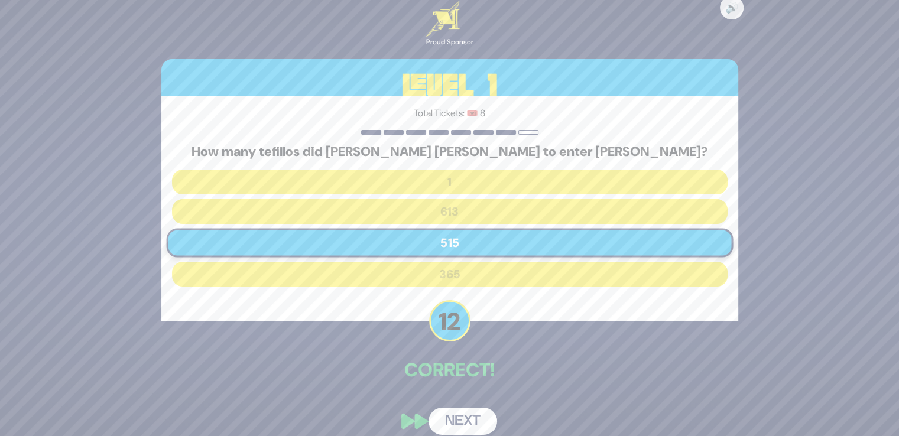
click at [460, 412] on button "Next" at bounding box center [462, 421] width 69 height 27
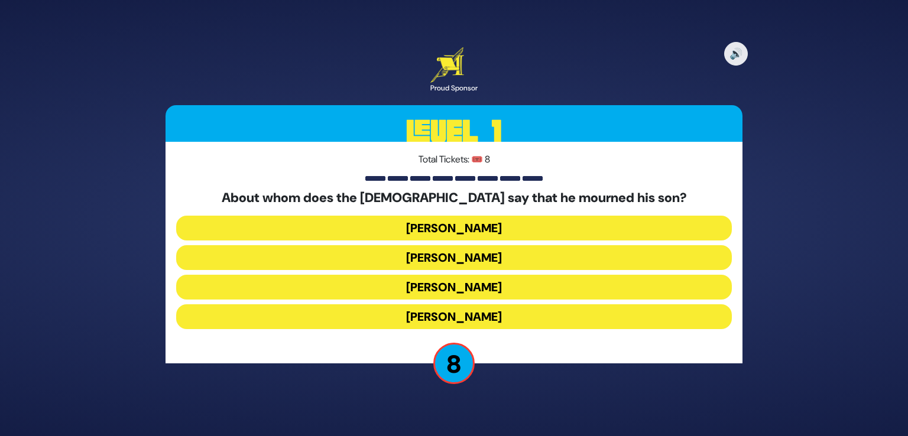
click at [487, 258] on button "Yaakov Avinu" at bounding box center [453, 257] width 555 height 25
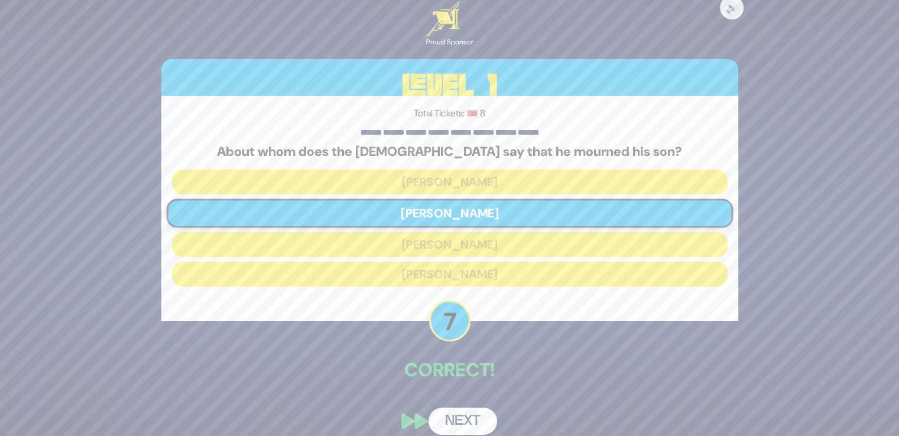
click at [476, 417] on button "Next" at bounding box center [462, 421] width 69 height 27
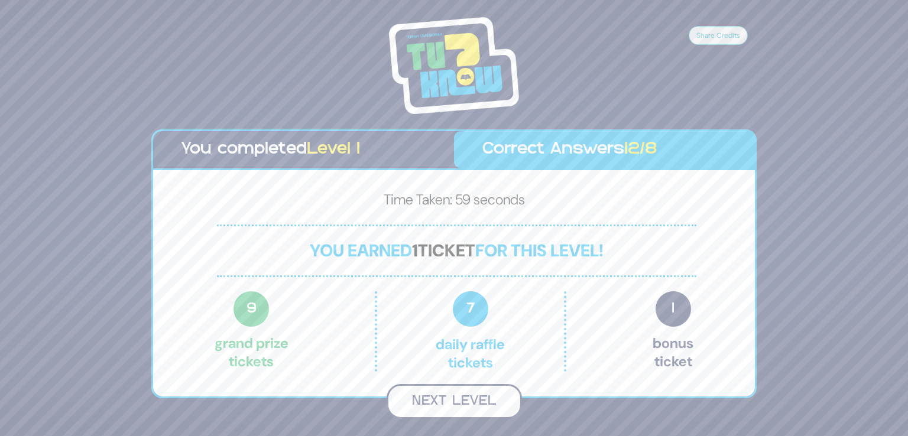
click at [476, 407] on button "Next Level" at bounding box center [453, 401] width 135 height 35
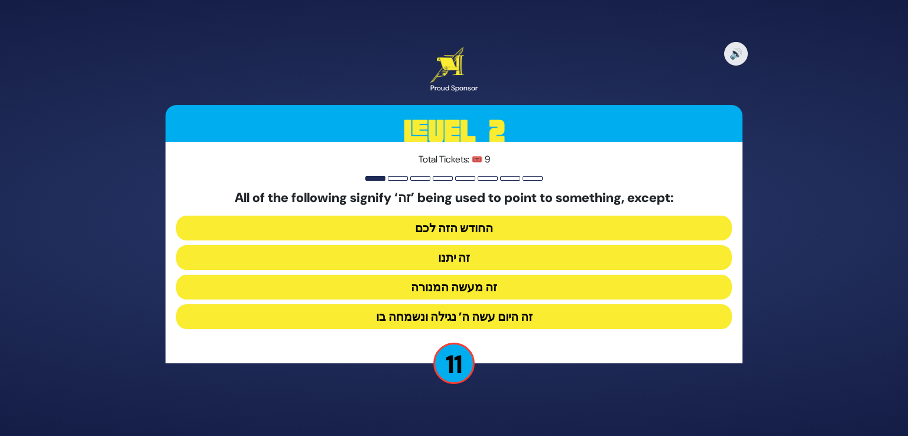
click at [518, 318] on button "זה היום עשה ה’ נגילה ונשמחה בו" at bounding box center [453, 316] width 555 height 25
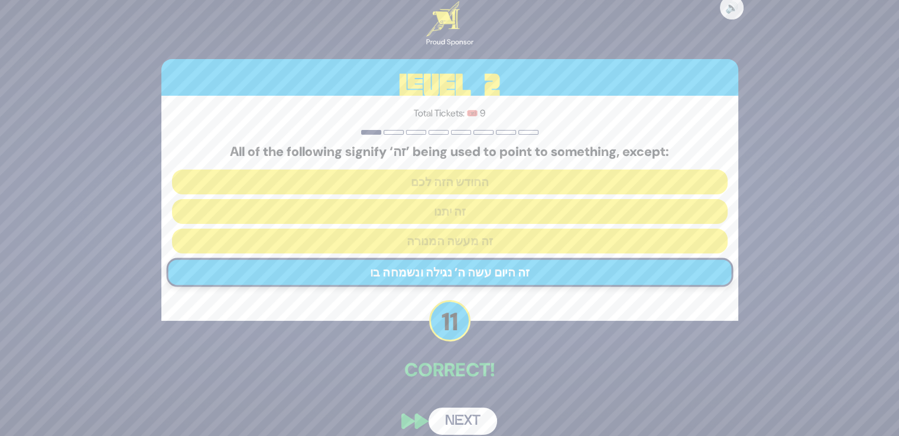
click at [473, 406] on div "🔊 Proud Sponsor Level 2 Total Tickets: 🎟️ 9 All of the following signify ‘זה’ b…" at bounding box center [449, 217] width 605 height 461
click at [472, 418] on button "Next" at bounding box center [462, 421] width 69 height 27
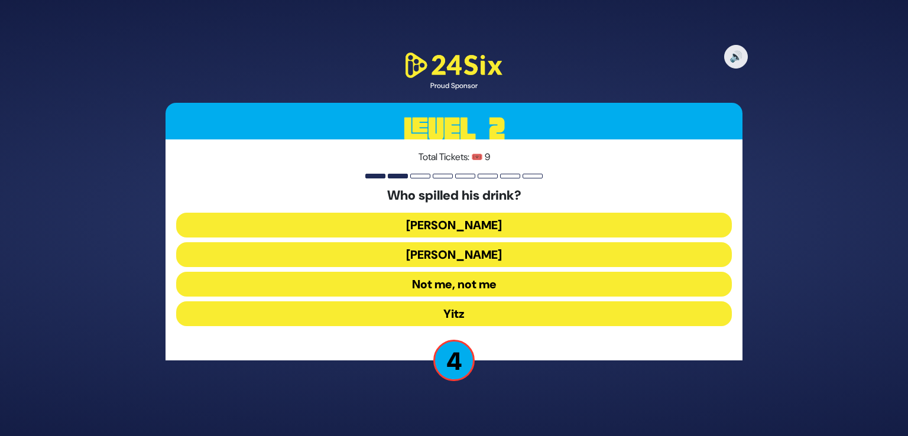
click at [489, 251] on button "Moshe Chaim" at bounding box center [453, 254] width 555 height 25
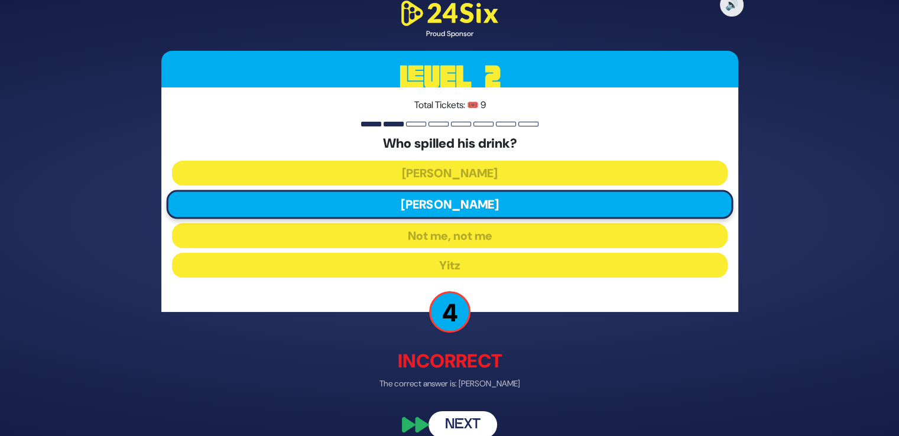
click at [461, 428] on button "Next" at bounding box center [462, 424] width 69 height 27
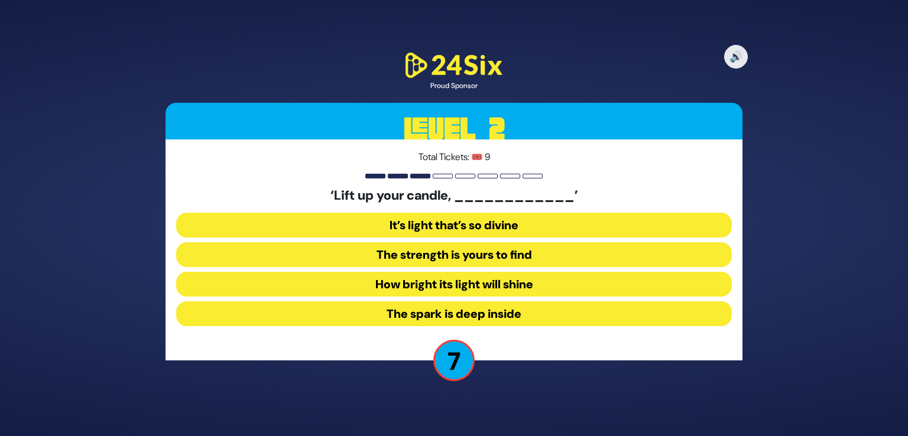
click at [496, 285] on button "How bright its light will shine" at bounding box center [453, 284] width 555 height 25
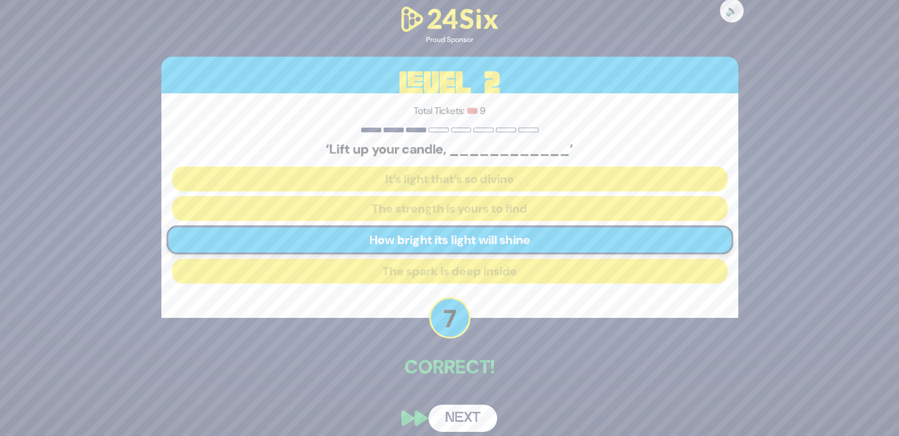
click at [471, 412] on button "Next" at bounding box center [462, 418] width 69 height 27
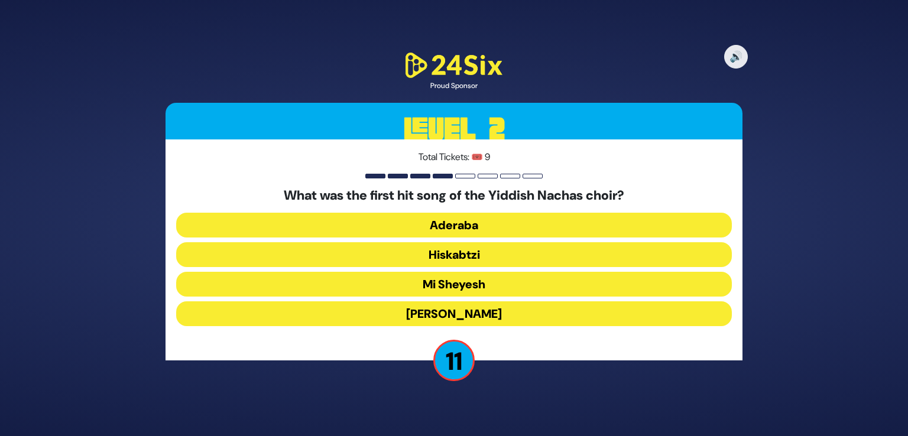
click at [478, 255] on button "Hiskabtzi" at bounding box center [453, 254] width 555 height 25
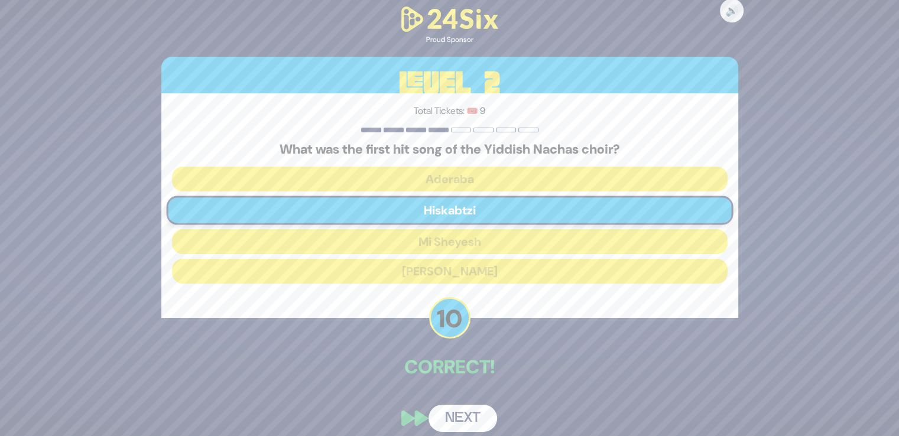
click at [454, 421] on button "Next" at bounding box center [462, 418] width 69 height 27
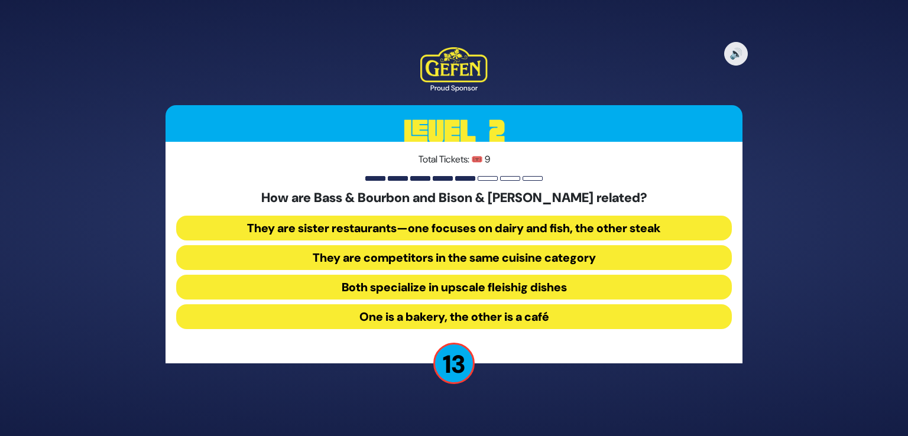
click at [491, 225] on button "They are sister restaurants—one focuses on dairy and fish, the other steak" at bounding box center [453, 228] width 555 height 25
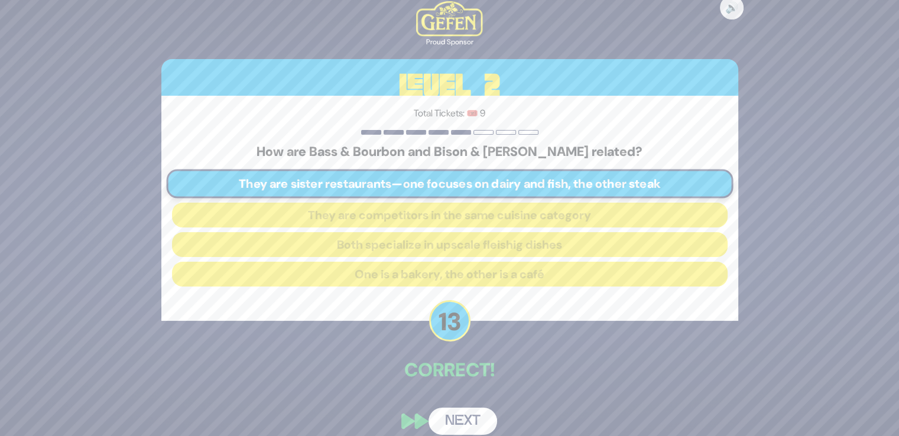
click at [454, 426] on button "Next" at bounding box center [462, 421] width 69 height 27
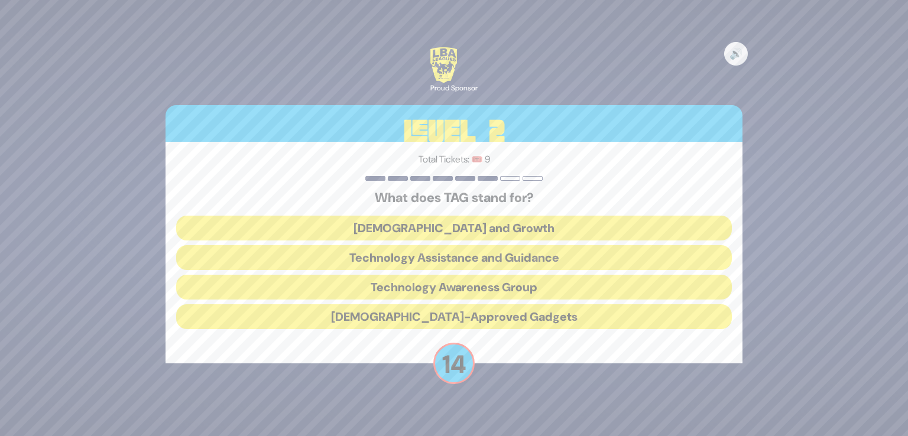
click at [506, 282] on button "Technology Awareness Group" at bounding box center [453, 287] width 555 height 25
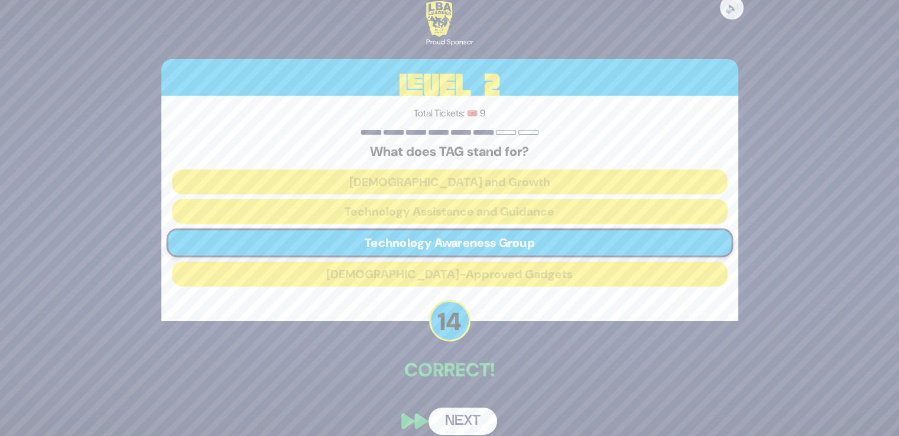
click at [460, 420] on button "Next" at bounding box center [462, 421] width 69 height 27
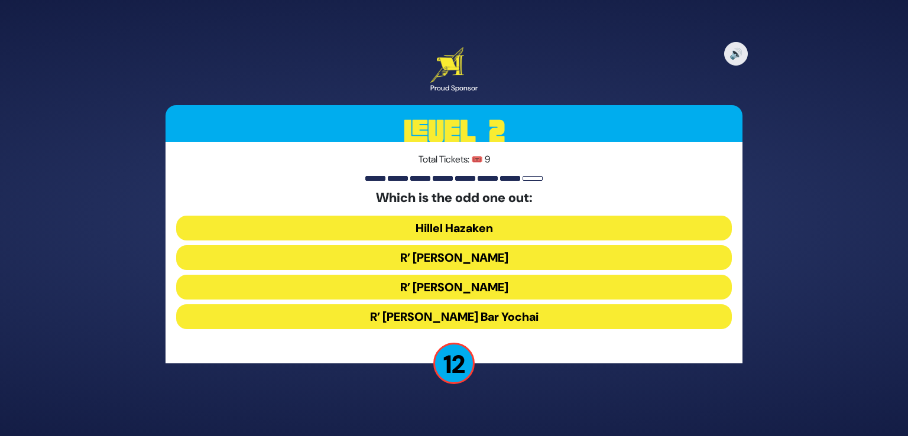
click at [496, 320] on button "R’ Shimon Bar Yochai" at bounding box center [453, 316] width 555 height 25
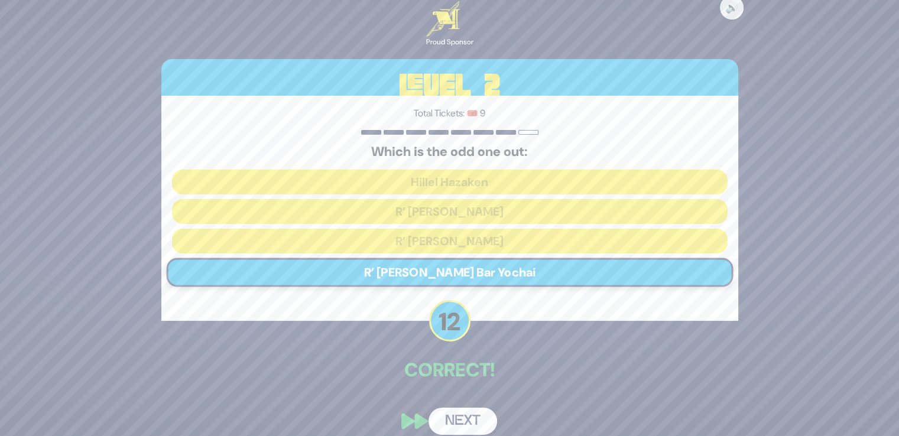
click at [470, 421] on button "Next" at bounding box center [462, 421] width 69 height 27
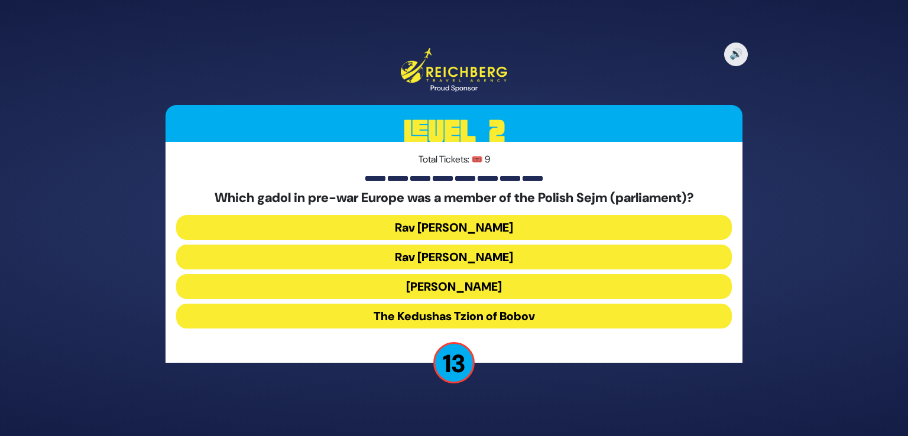
click at [475, 283] on button "Rav Meir Shapiro" at bounding box center [453, 286] width 555 height 25
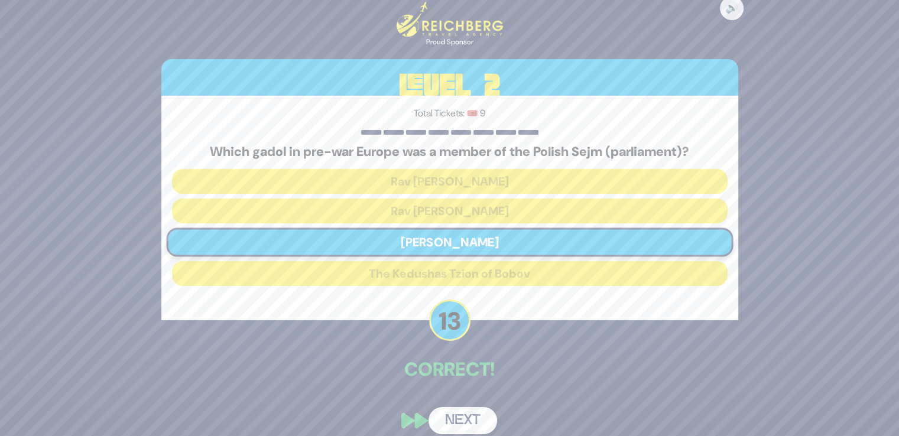
click at [457, 417] on button "Next" at bounding box center [462, 420] width 69 height 27
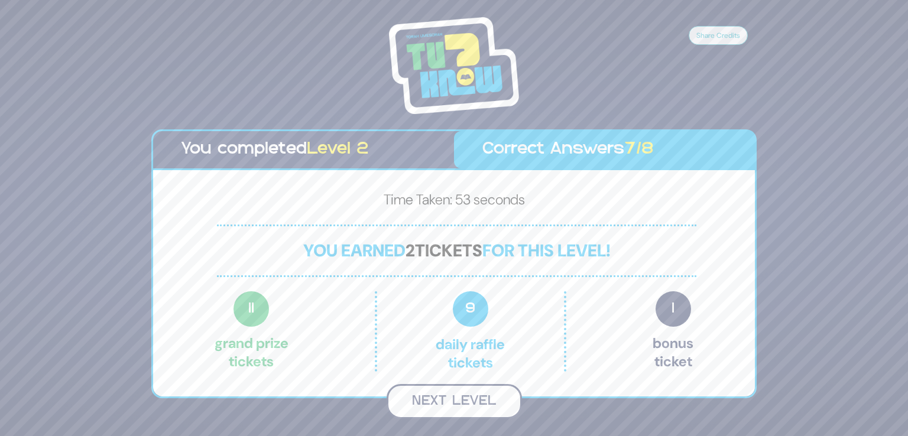
click at [450, 402] on button "Next Level" at bounding box center [453, 401] width 135 height 35
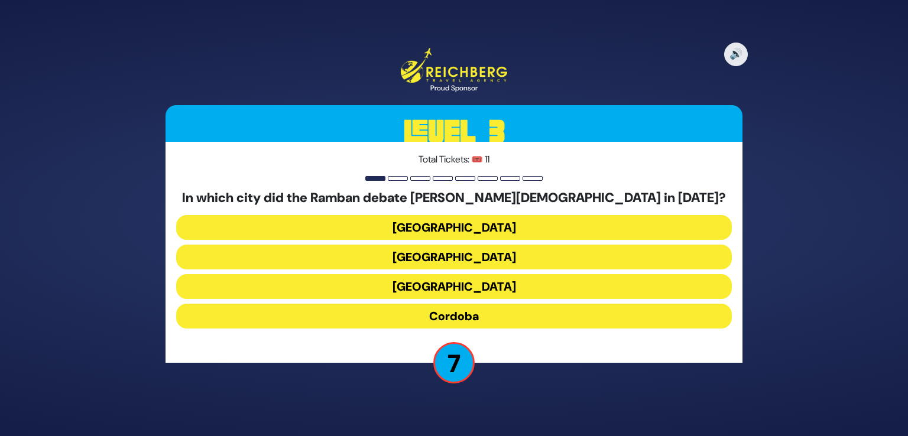
click at [504, 320] on button "Cordoba" at bounding box center [453, 316] width 555 height 25
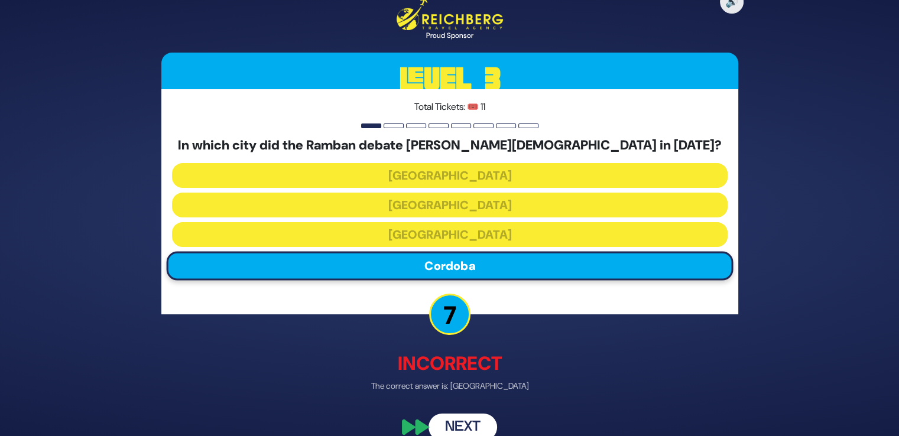
click at [473, 429] on button "Next" at bounding box center [462, 427] width 69 height 27
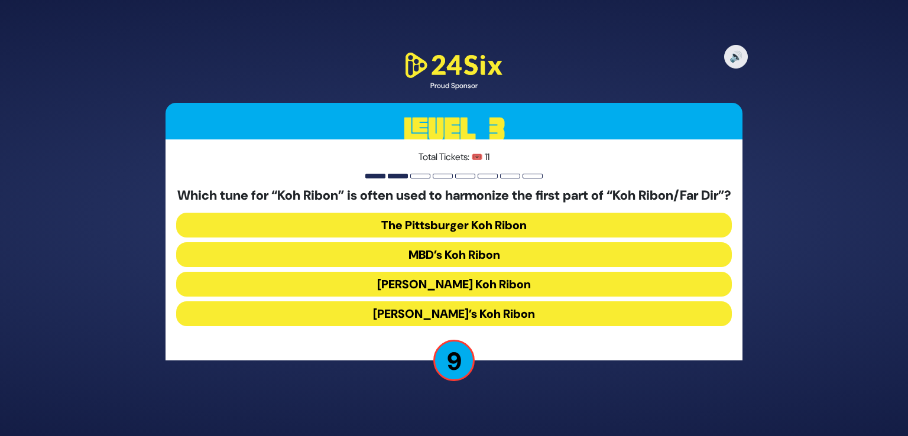
click at [502, 233] on button "The Pittsburger Koh Ribon" at bounding box center [453, 225] width 555 height 25
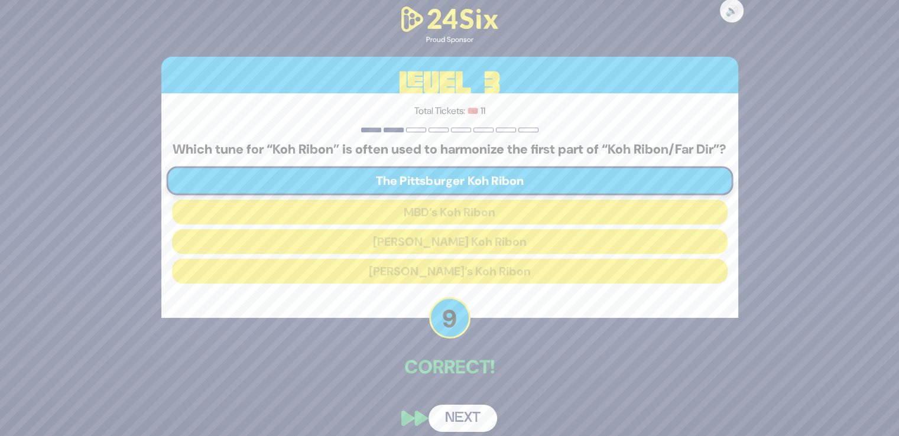
click at [461, 421] on button "Next" at bounding box center [462, 418] width 69 height 27
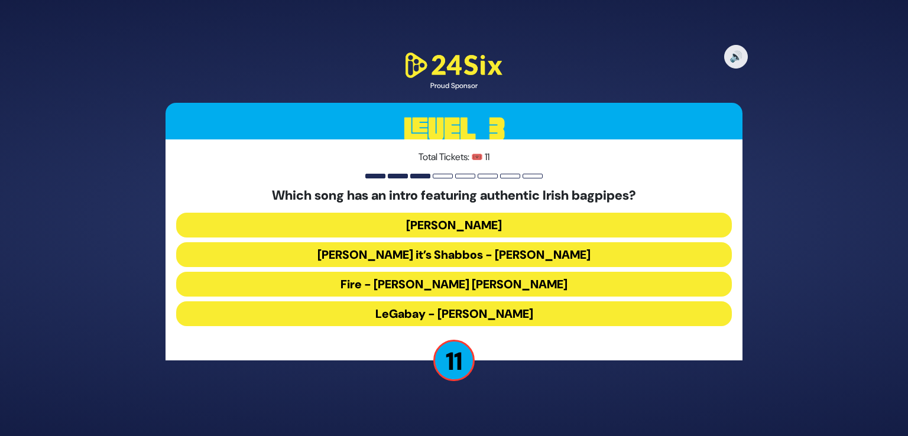
click at [512, 313] on button "LeGabay - Dovid Gabay" at bounding box center [453, 313] width 555 height 25
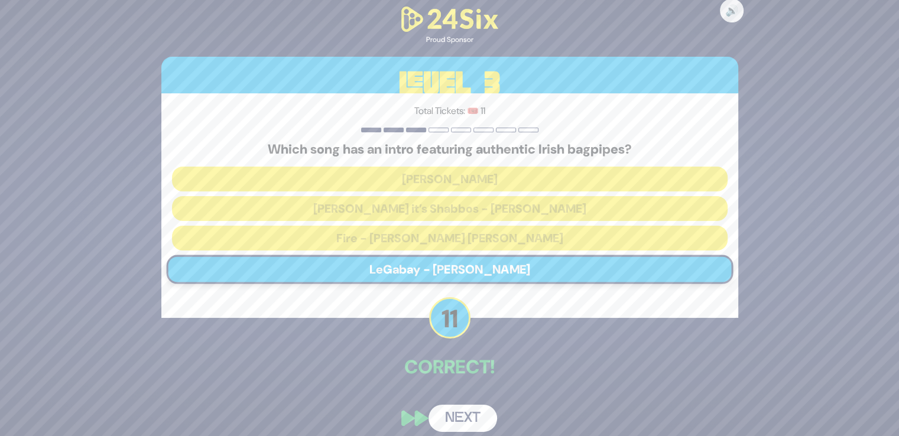
click at [454, 416] on button "Next" at bounding box center [462, 418] width 69 height 27
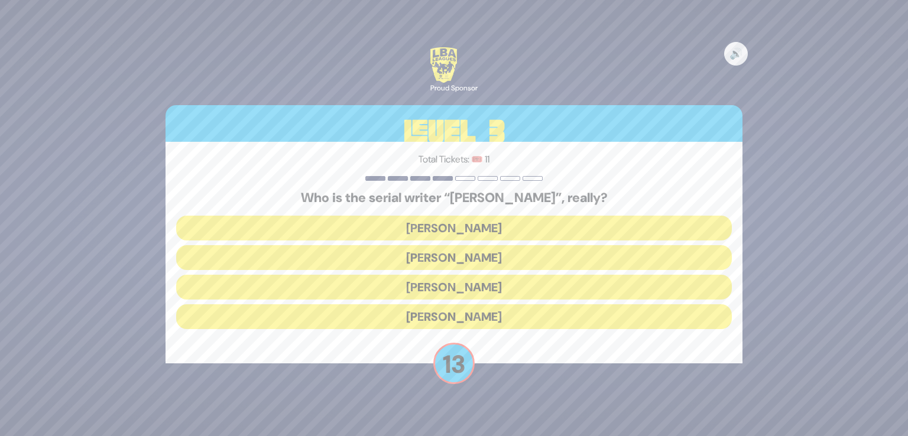
click at [483, 253] on button "Yisroel Besser" at bounding box center [453, 257] width 555 height 25
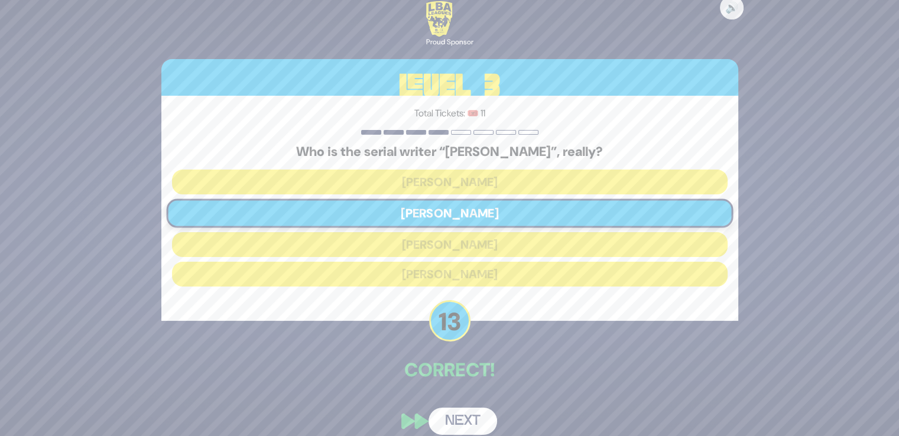
click at [453, 421] on button "Next" at bounding box center [462, 421] width 69 height 27
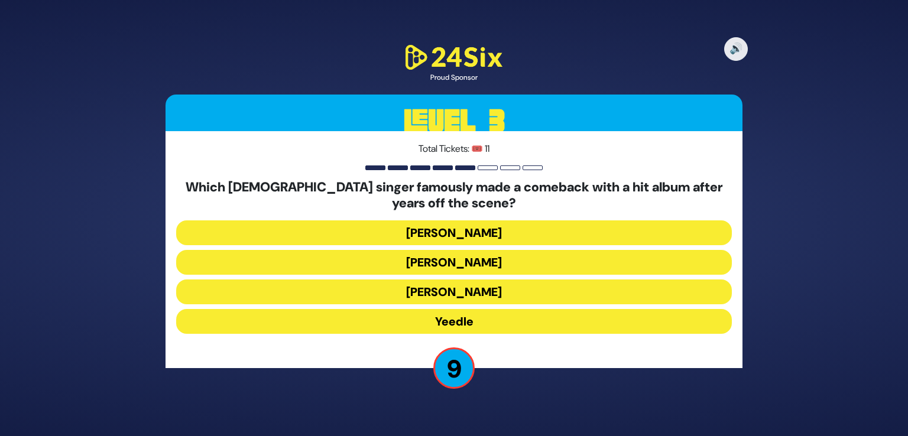
click at [514, 320] on button "Yeedle" at bounding box center [453, 321] width 555 height 25
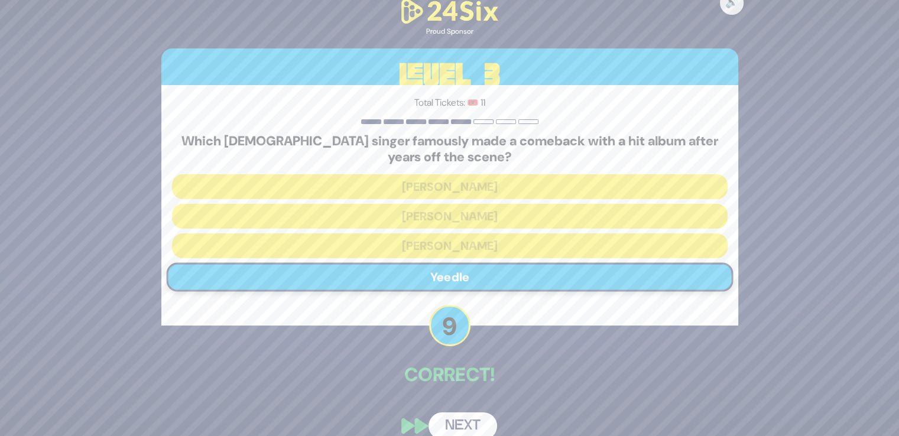
click at [467, 414] on button "Next" at bounding box center [462, 425] width 69 height 27
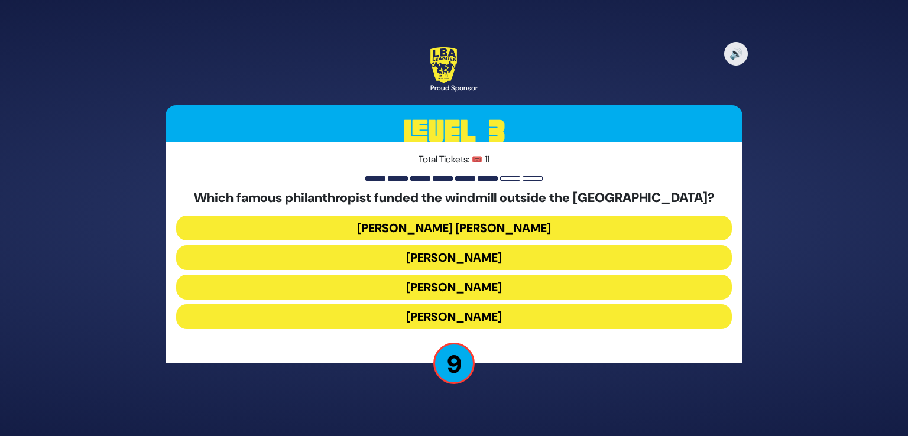
click at [495, 288] on button "Nathan Strauss" at bounding box center [453, 287] width 555 height 25
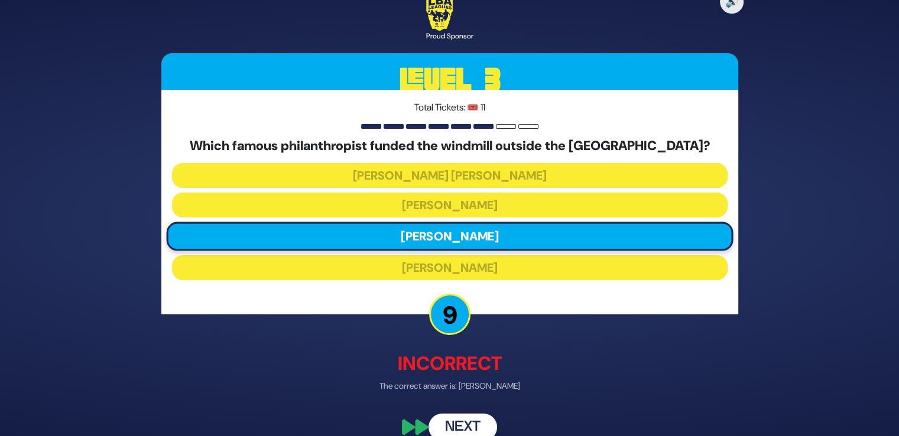
click at [467, 422] on button "Next" at bounding box center [462, 427] width 69 height 27
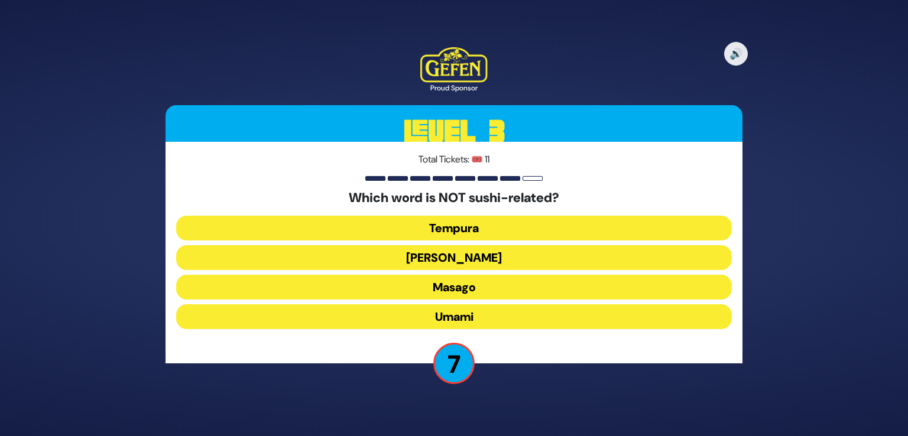
click at [485, 292] on button "Masago" at bounding box center [453, 287] width 555 height 25
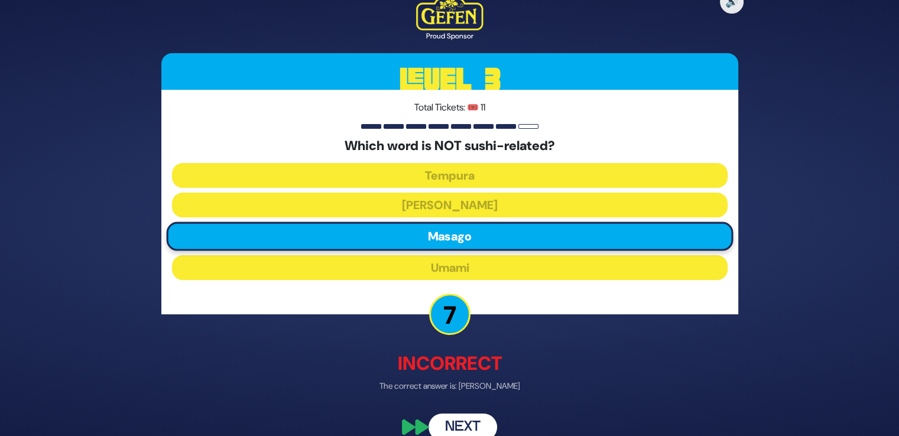
click at [456, 427] on button "Next" at bounding box center [462, 427] width 69 height 27
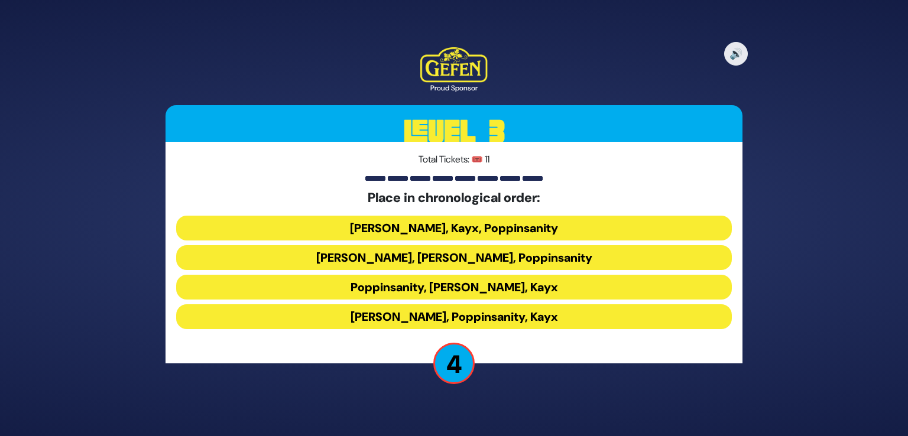
click at [542, 322] on button "Siegelmans, Poppinsanity, Kayx" at bounding box center [453, 316] width 555 height 25
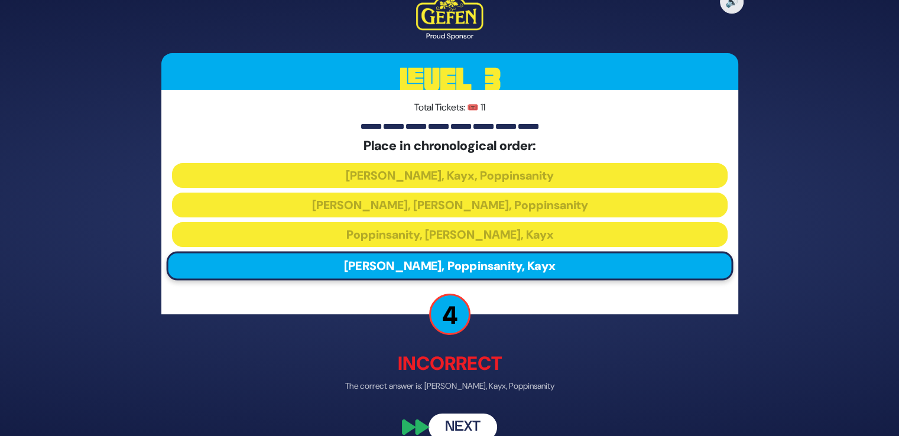
click at [470, 424] on button "Next" at bounding box center [462, 427] width 69 height 27
